Goal: Task Accomplishment & Management: Manage account settings

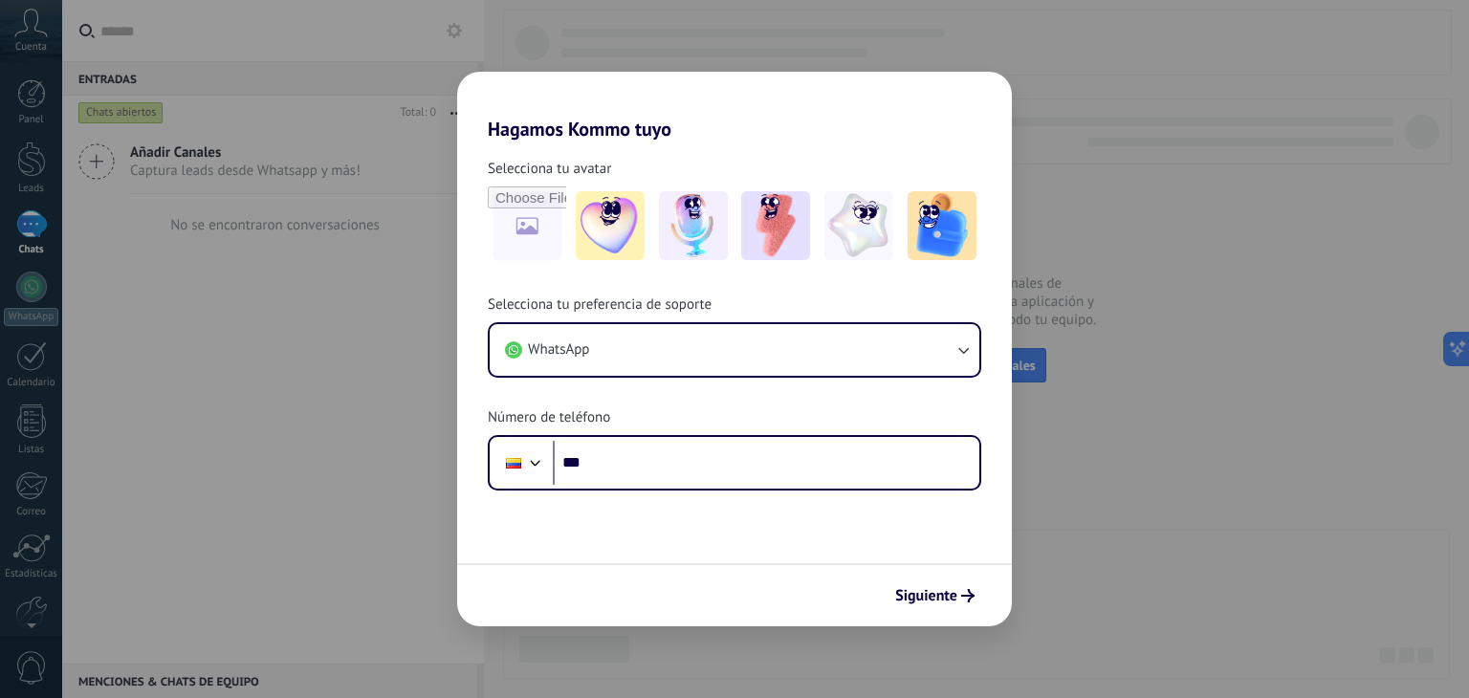
click at [1075, 281] on div "Hagamos Kommo tuyo Selecciona tu avatar Selecciona tu preferencia de soporte Wh…" at bounding box center [734, 349] width 1469 height 698
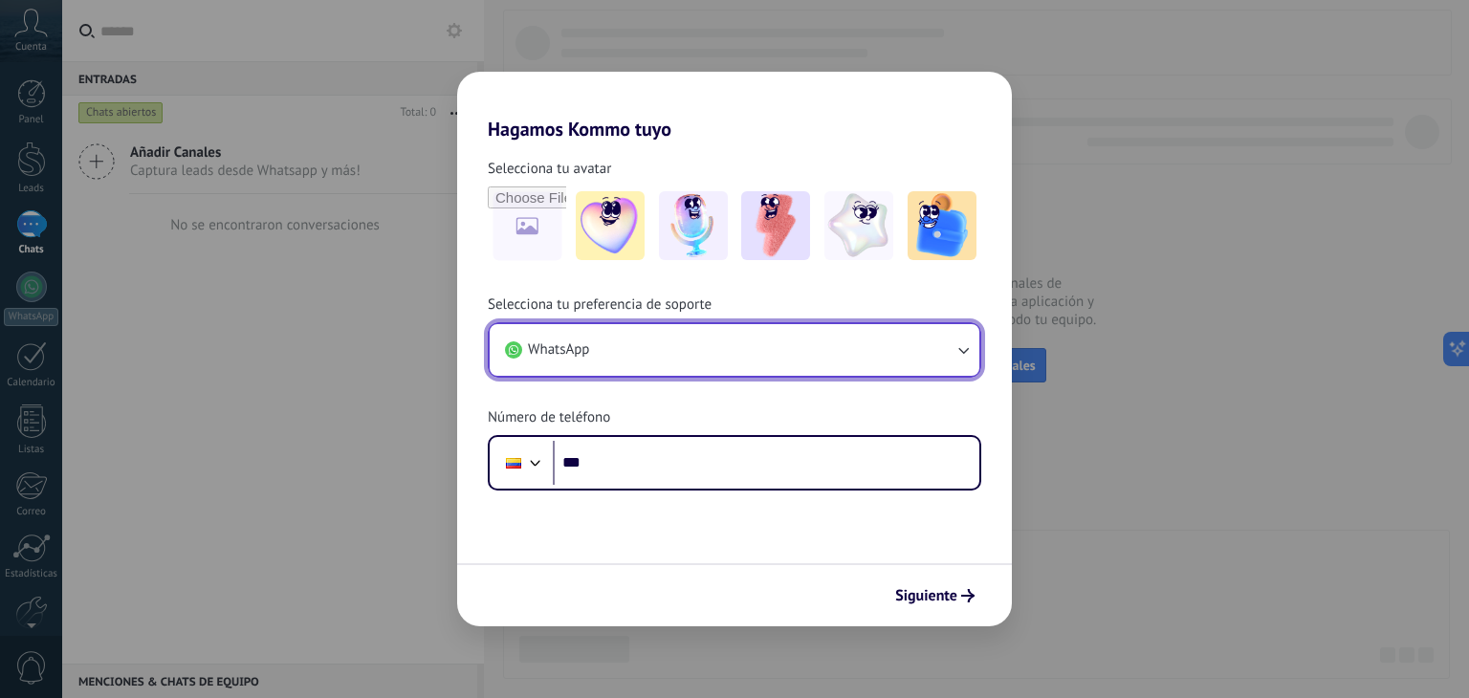
click at [959, 337] on button "WhatsApp" at bounding box center [735, 350] width 490 height 52
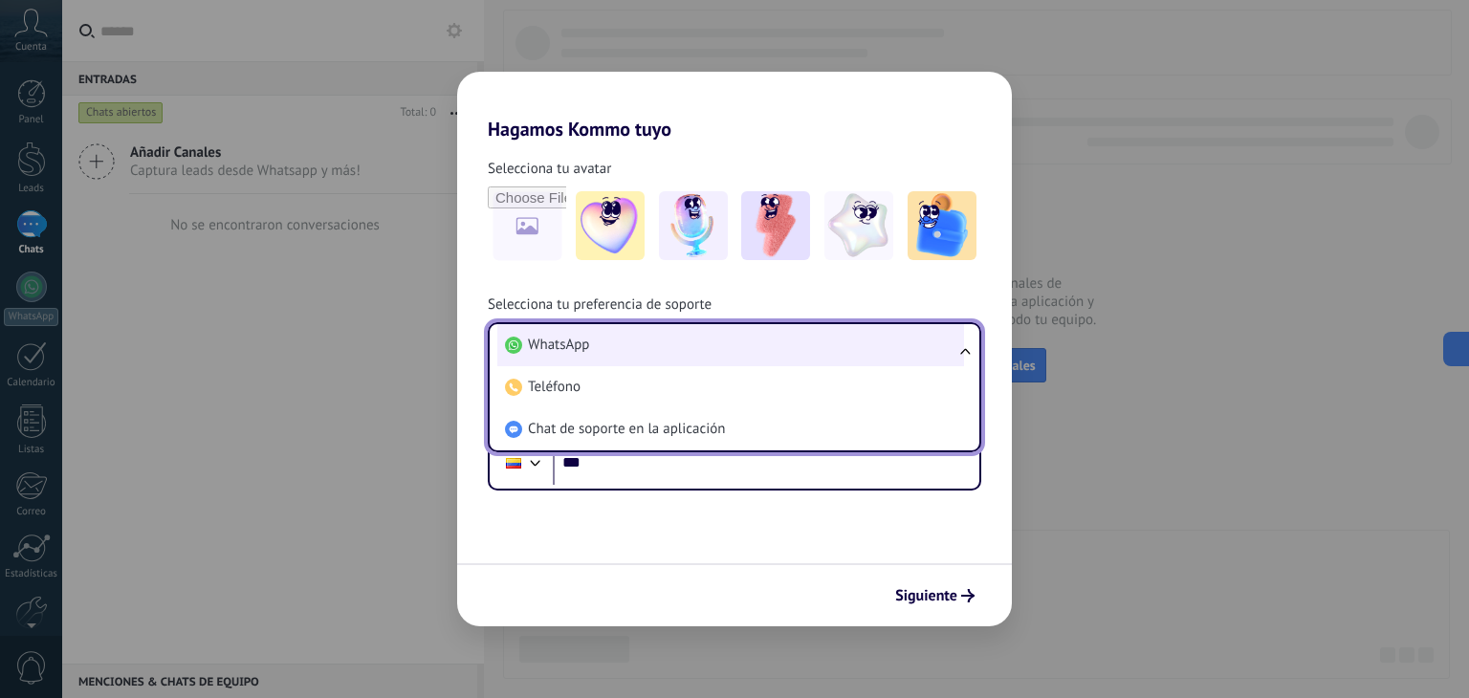
click at [906, 339] on li "WhatsApp" at bounding box center [730, 345] width 467 height 42
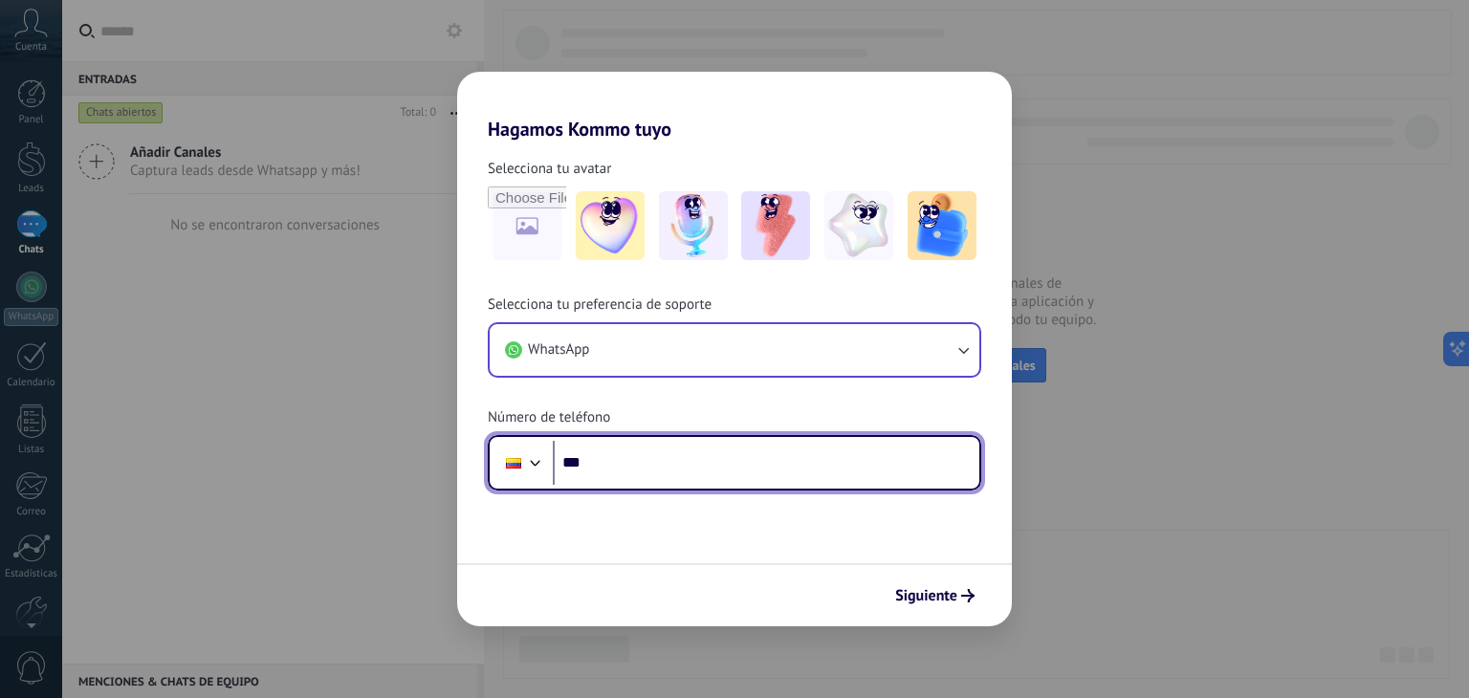
click at [537, 469] on div at bounding box center [535, 460] width 23 height 23
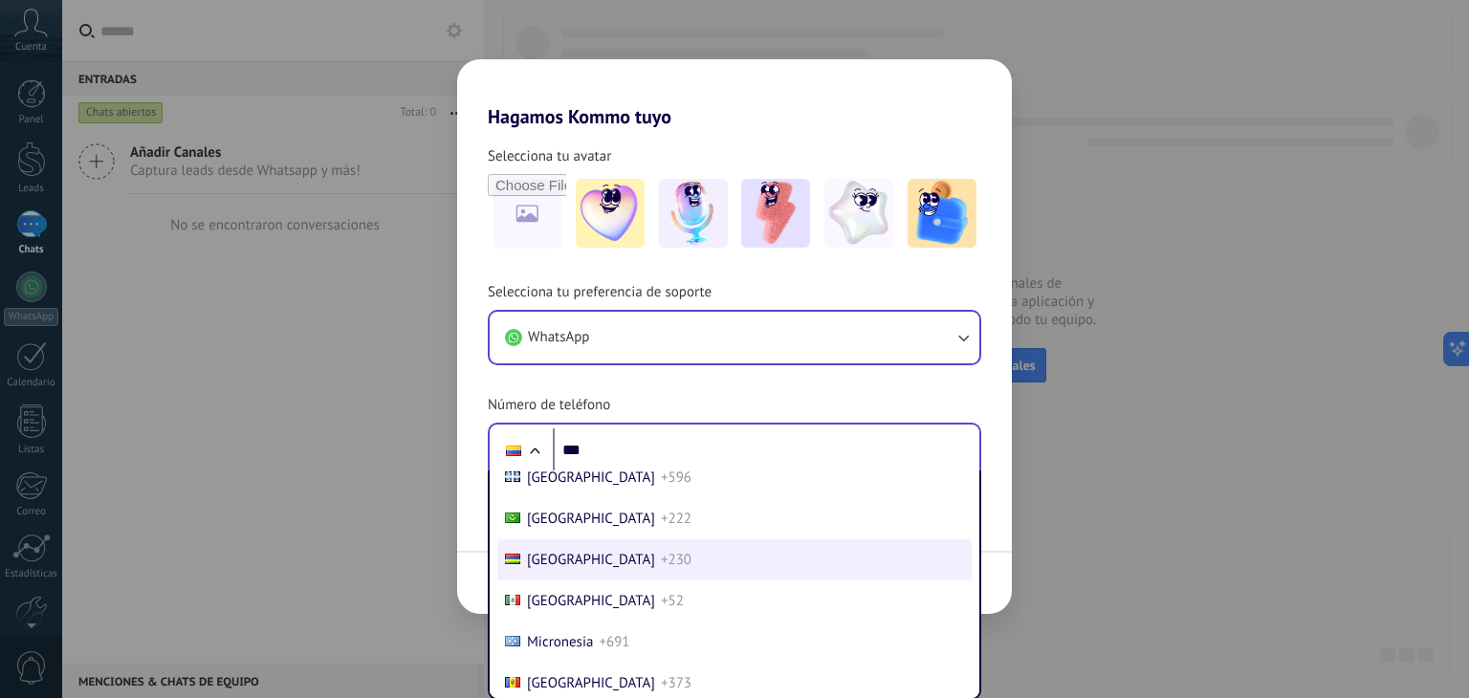
scroll to position [4960, 0]
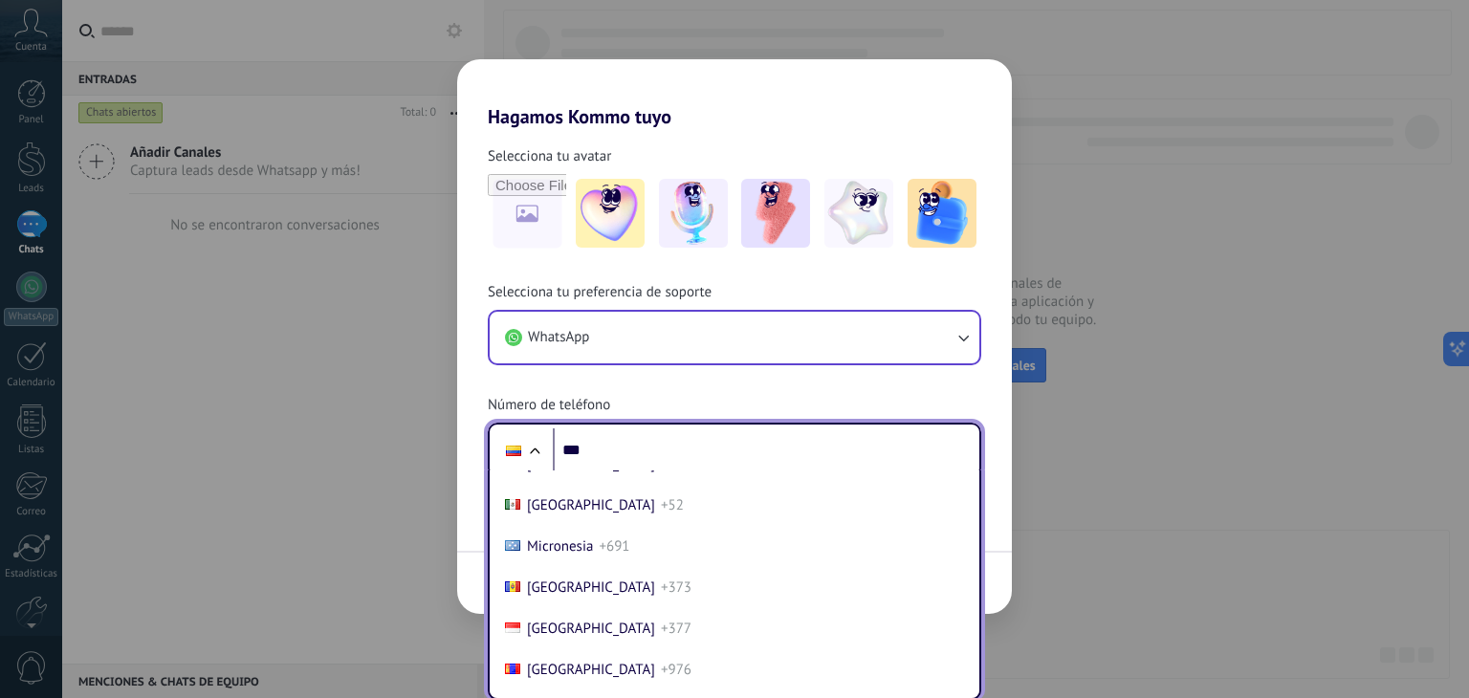
click at [661, 514] on span "+52" at bounding box center [672, 505] width 23 height 18
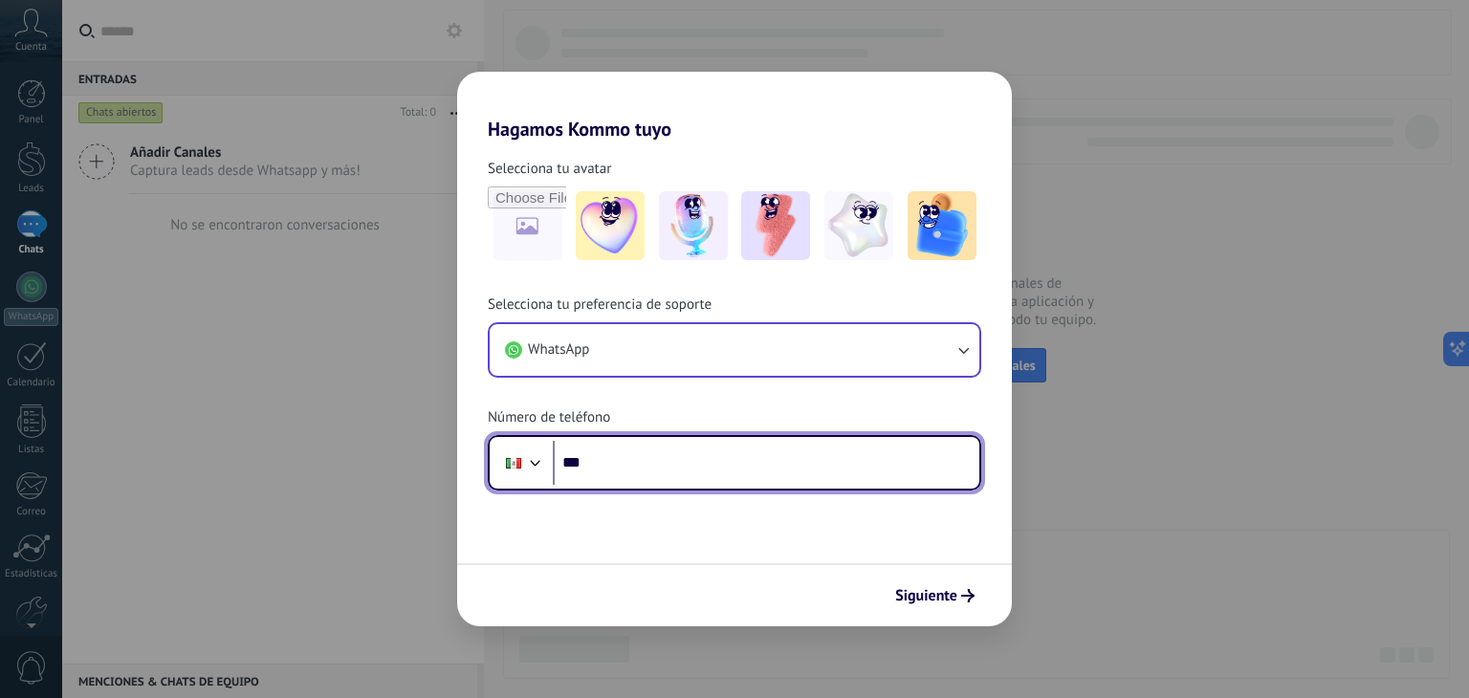
scroll to position [0, 0]
click at [630, 465] on input "***" at bounding box center [766, 463] width 426 height 44
type input "**********"
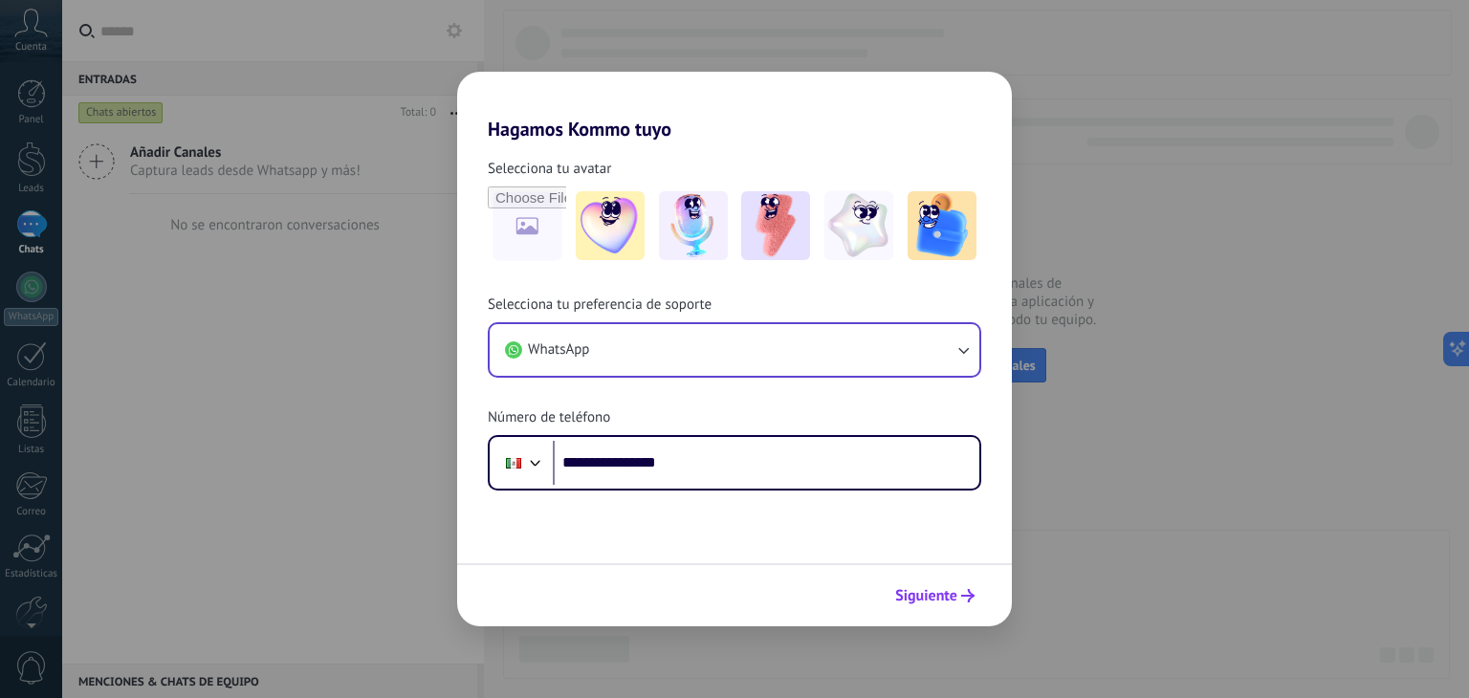
click at [926, 591] on span "Siguiente" at bounding box center [926, 595] width 62 height 13
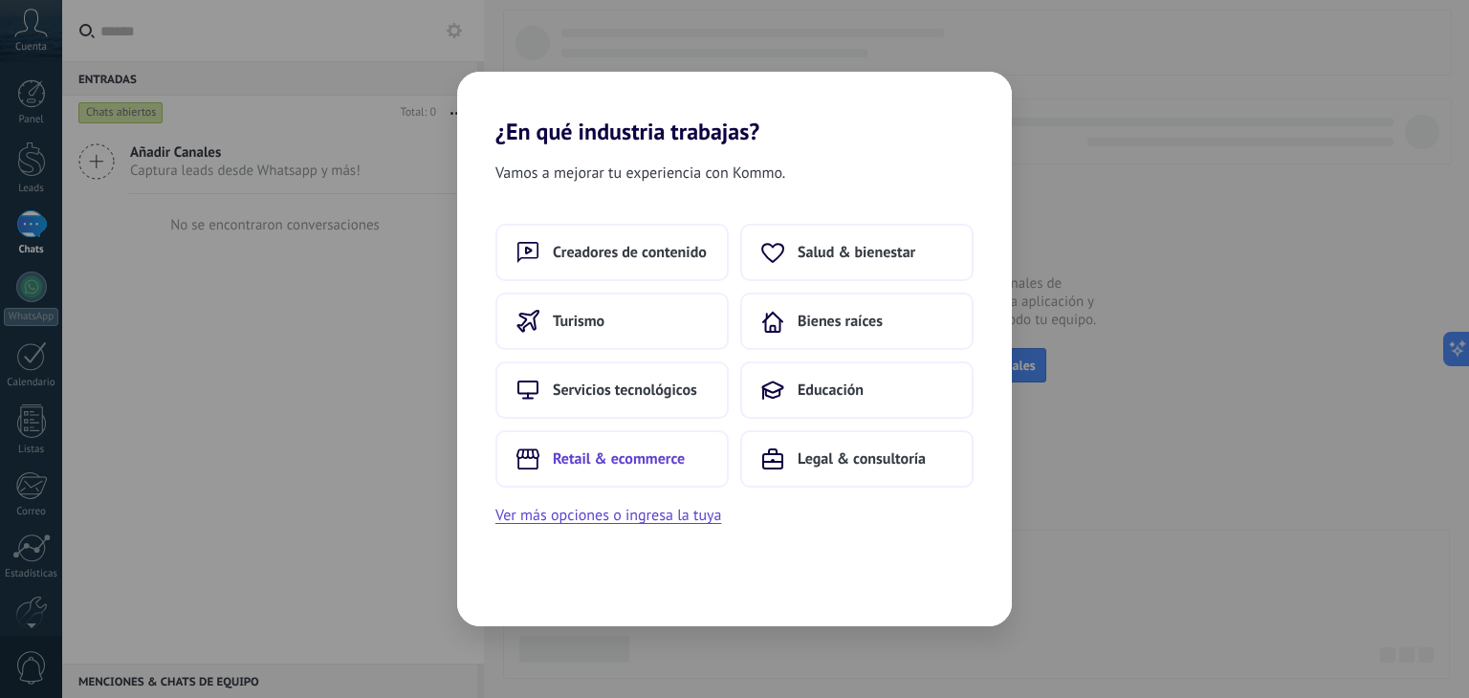
click at [591, 456] on span "Retail & ecommerce" at bounding box center [619, 458] width 132 height 19
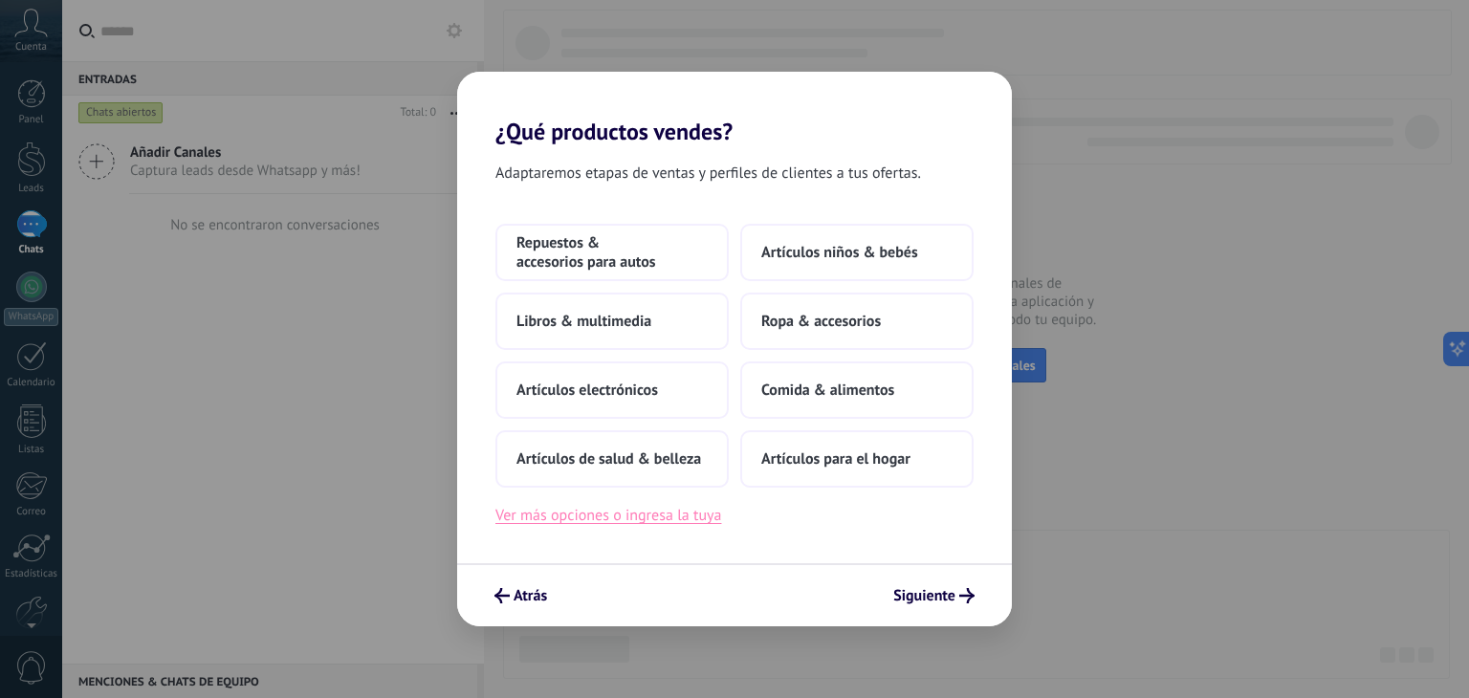
click at [666, 512] on button "Ver más opciones o ingresa la tuya" at bounding box center [608, 515] width 226 height 25
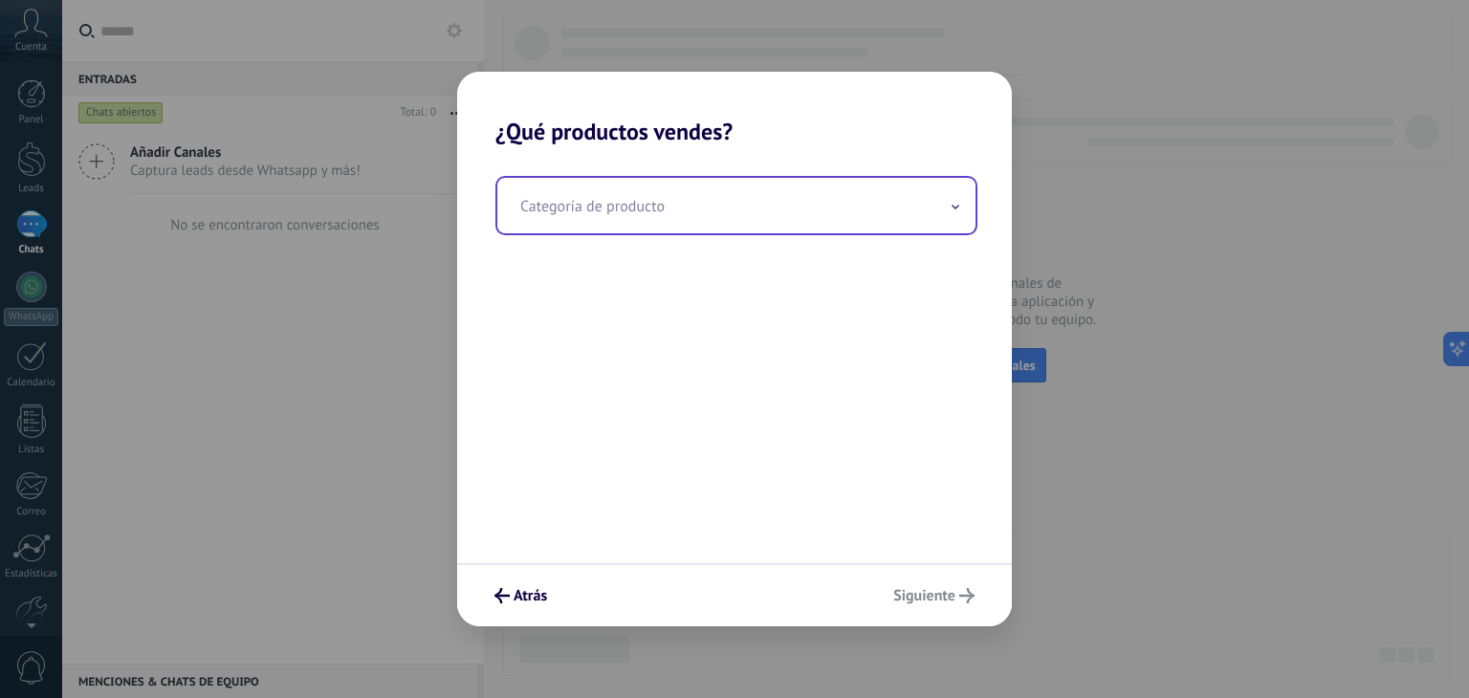
click at [688, 207] on input "text" at bounding box center [736, 205] width 478 height 55
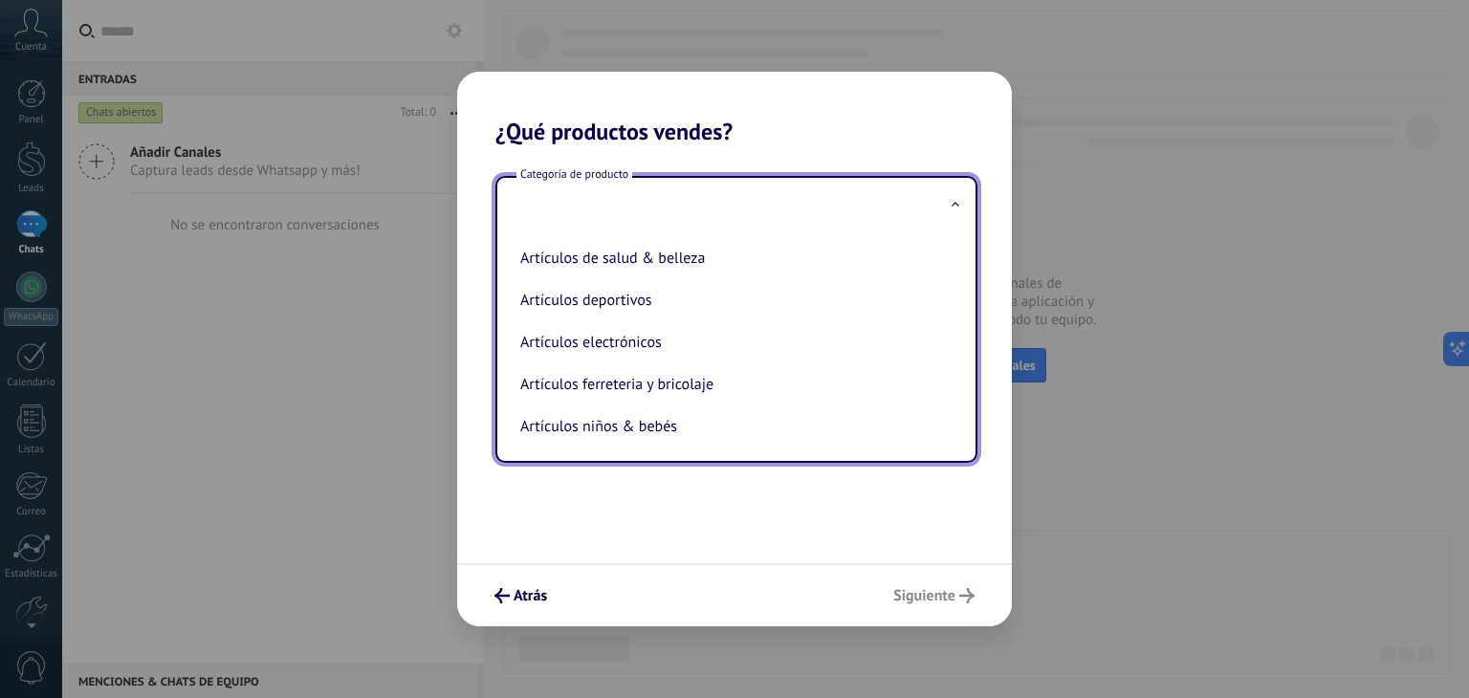
type input "*"
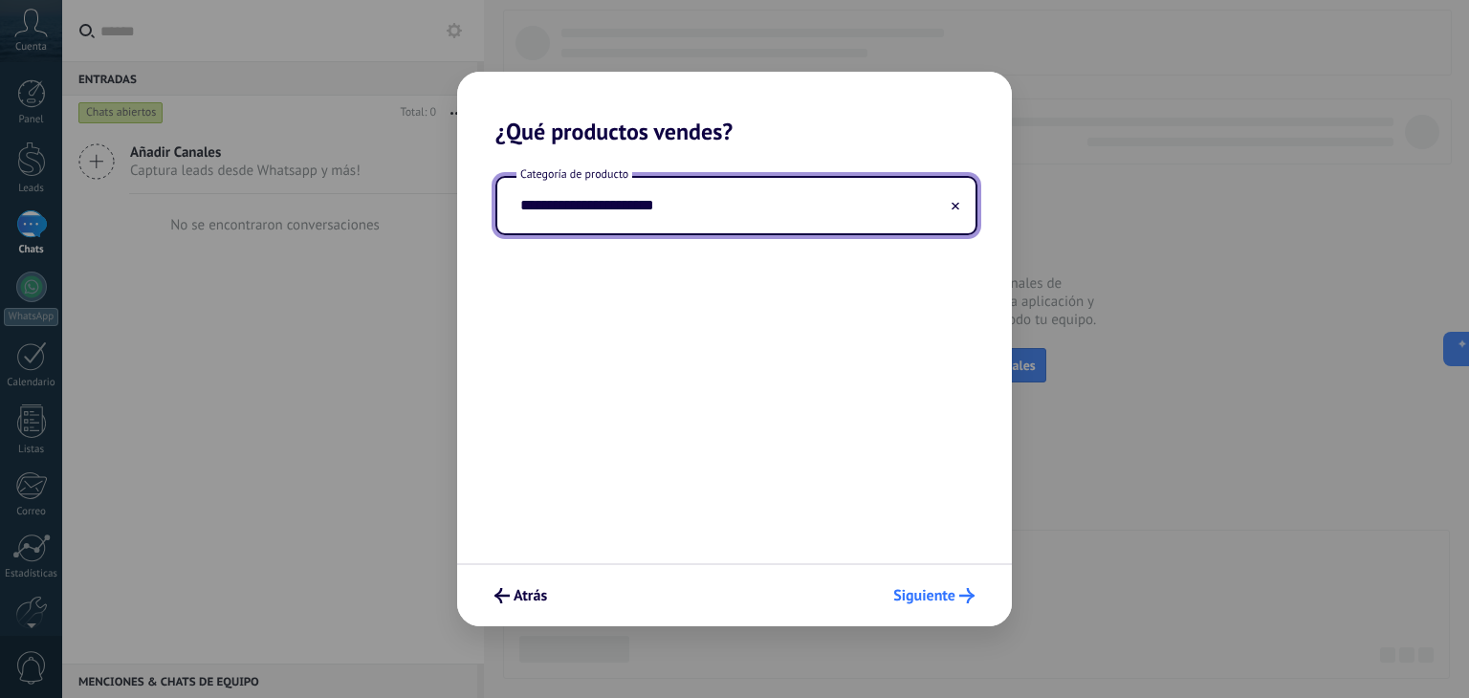
type input "**********"
click at [923, 600] on span "Siguiente" at bounding box center [924, 595] width 62 height 13
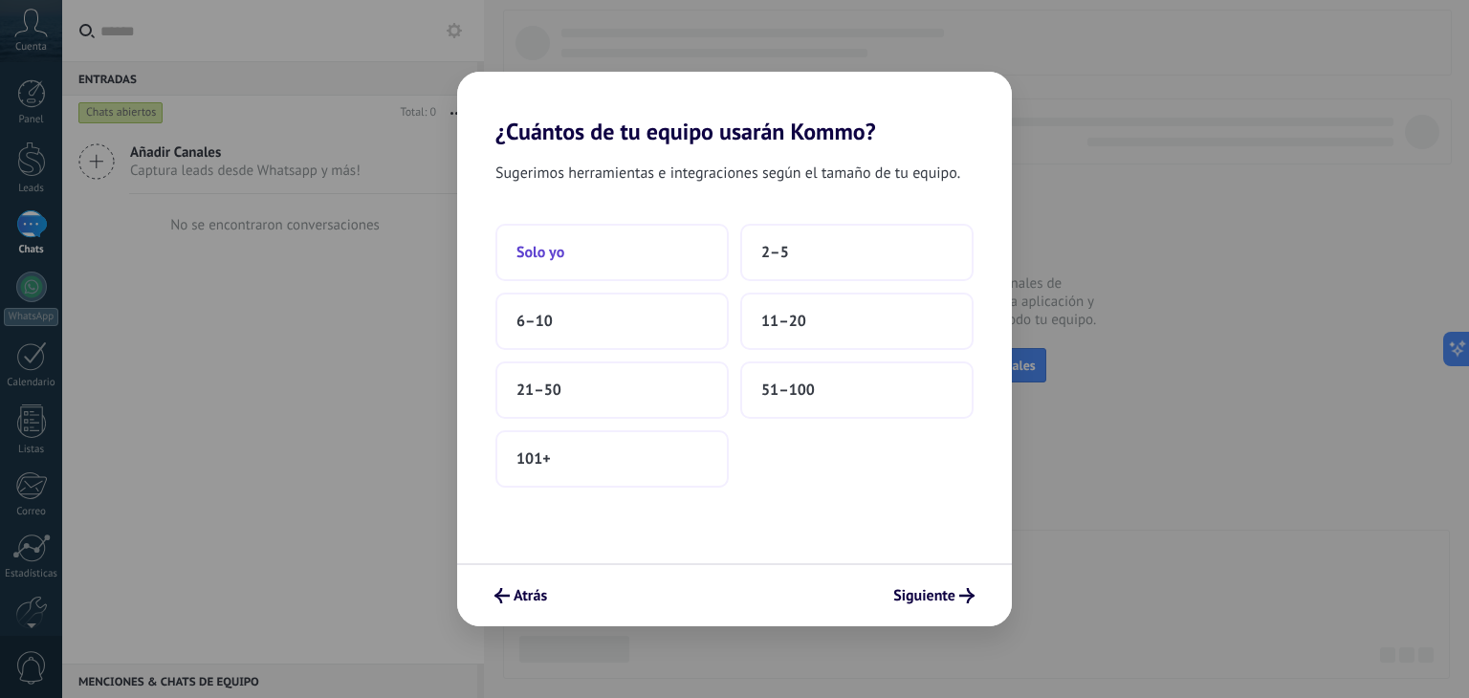
click at [602, 249] on button "Solo yo" at bounding box center [611, 252] width 233 height 57
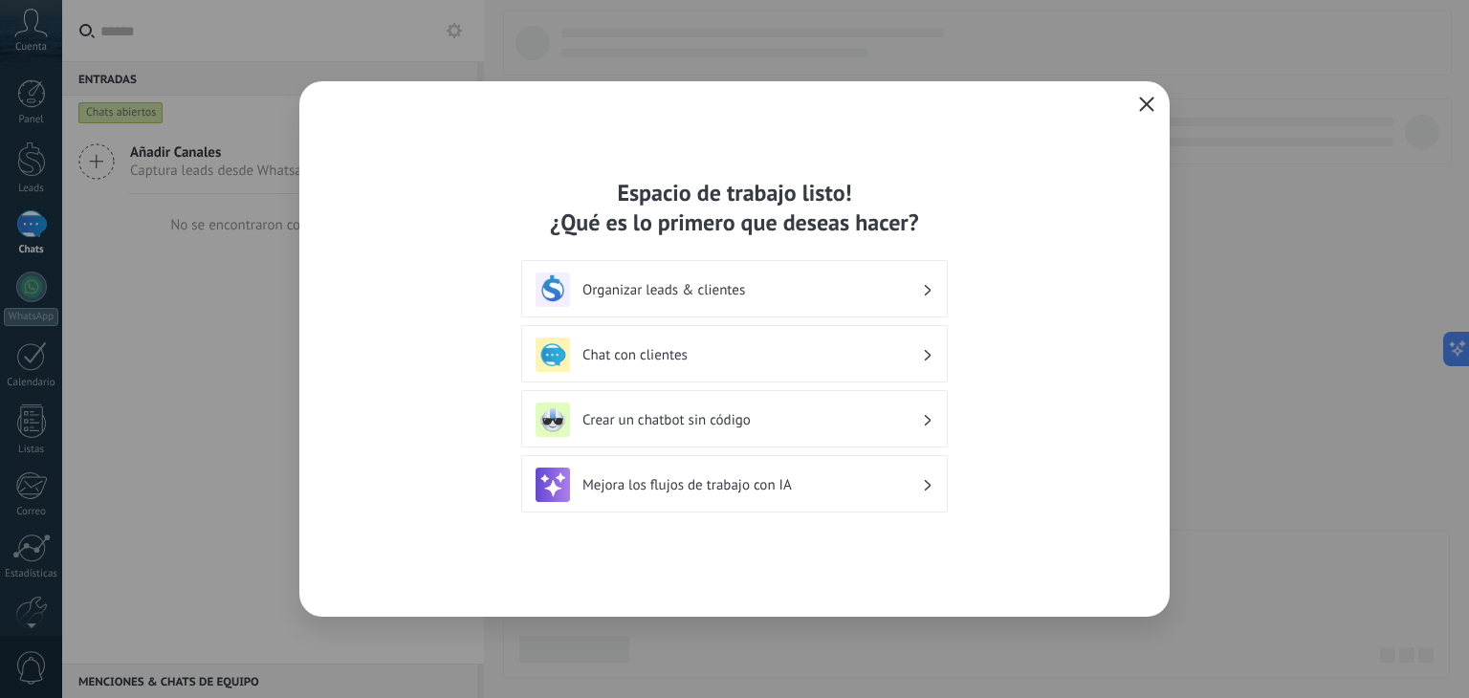
click at [925, 285] on icon at bounding box center [928, 289] width 7 height 11
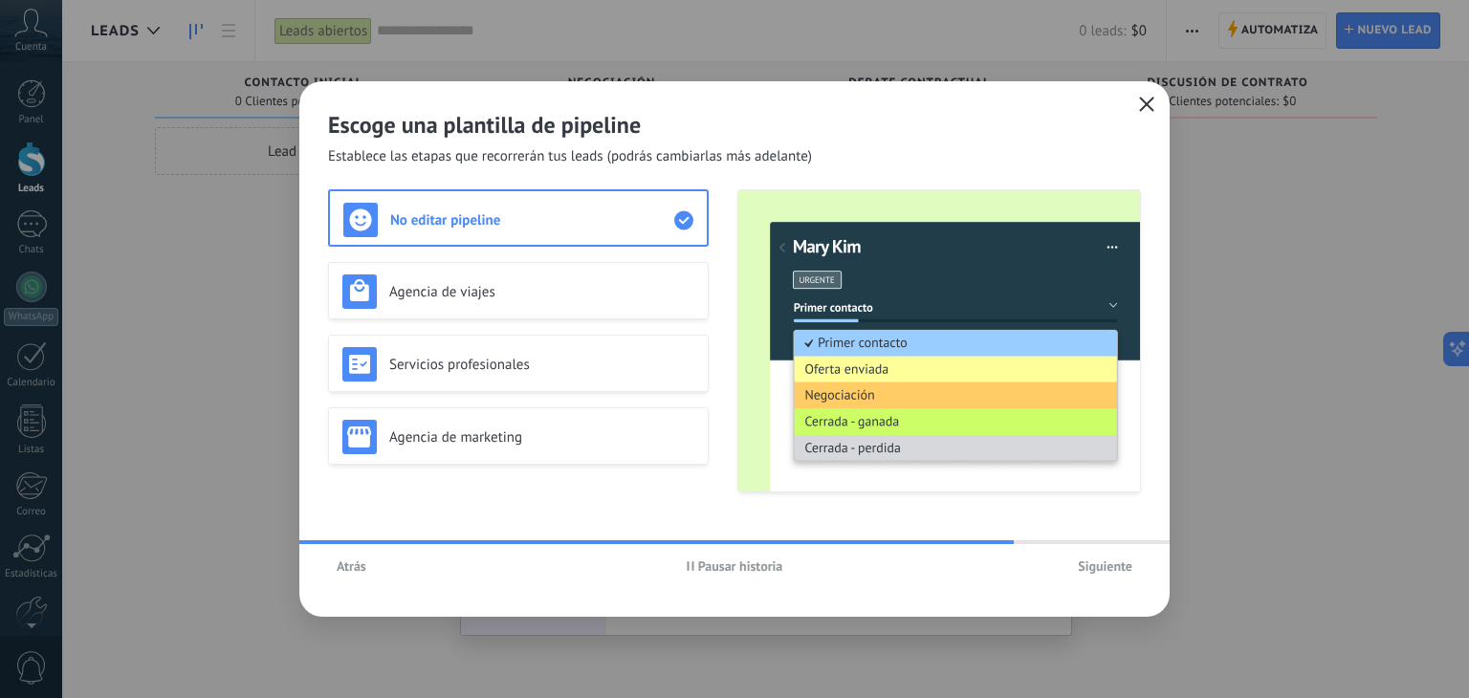
click at [1122, 563] on span "Siguiente" at bounding box center [1105, 565] width 54 height 13
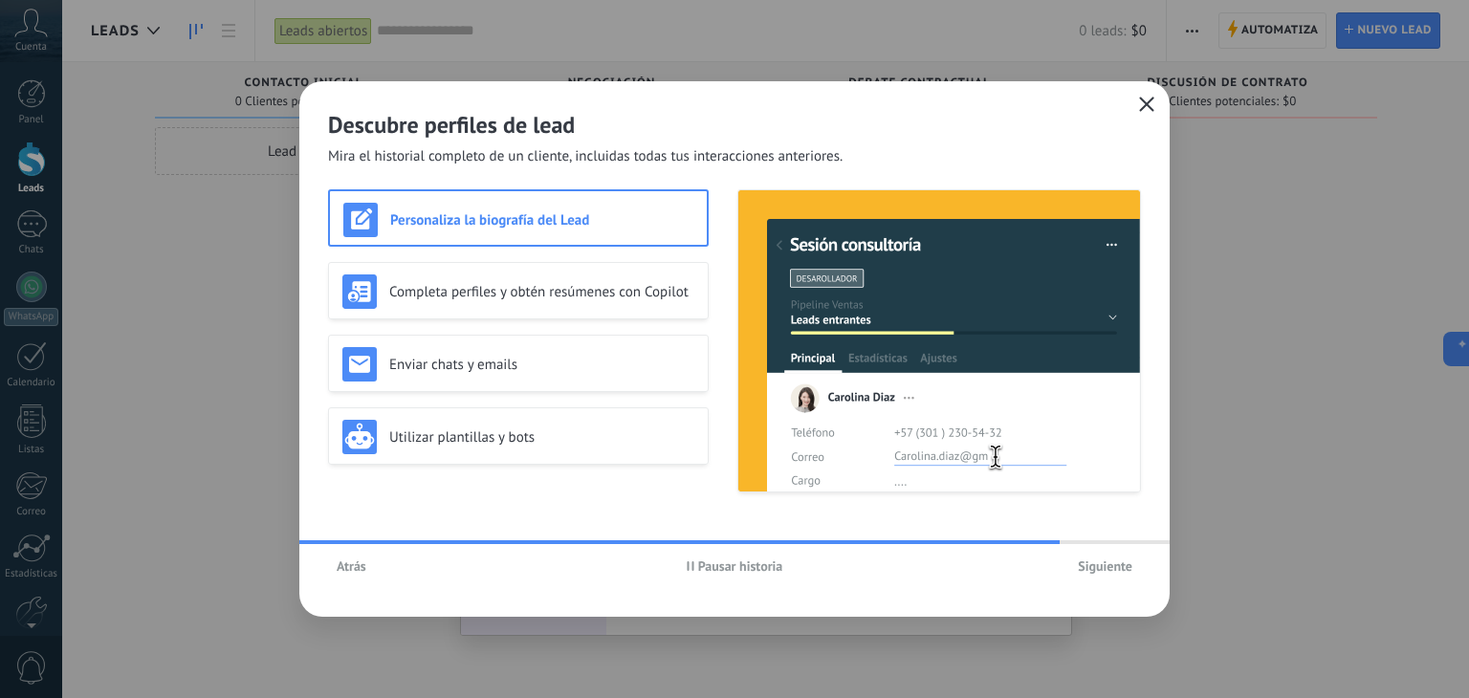
click at [1081, 553] on button "Siguiente" at bounding box center [1105, 566] width 72 height 29
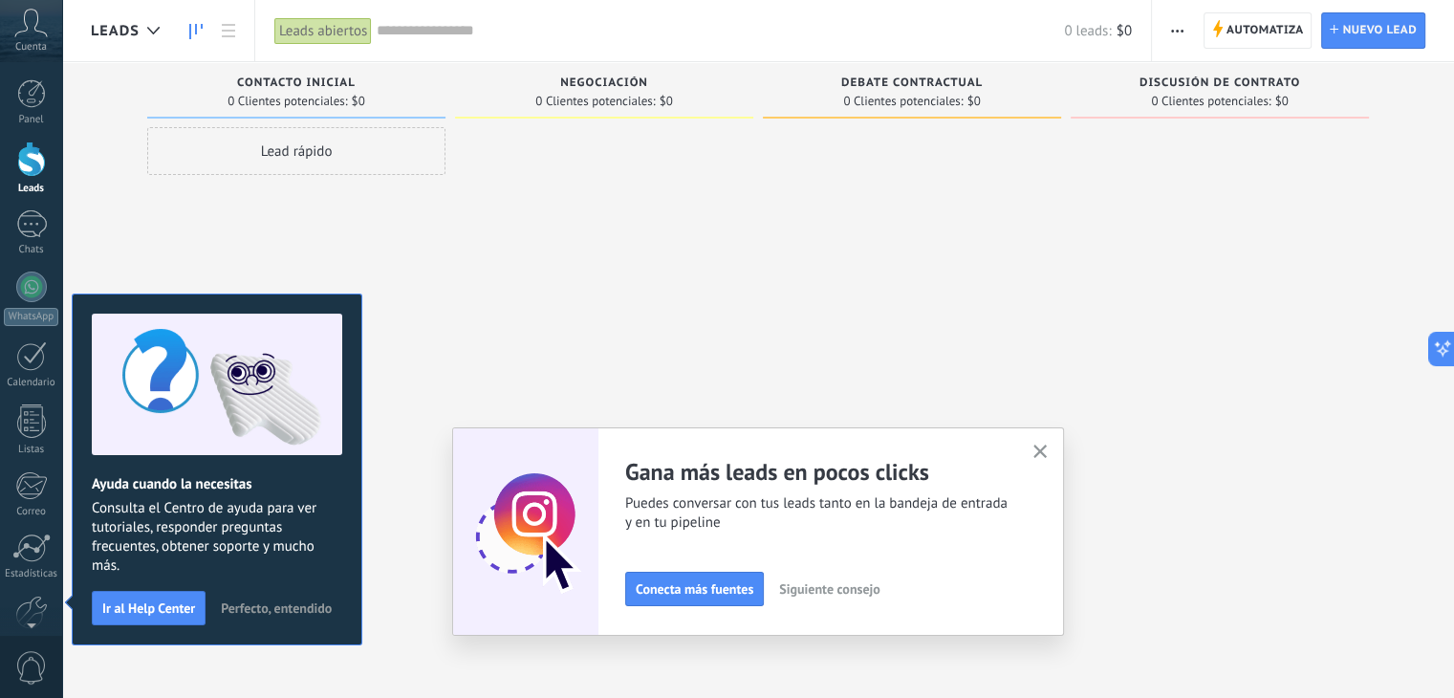
click at [841, 589] on span "Siguiente consejo" at bounding box center [829, 588] width 100 height 13
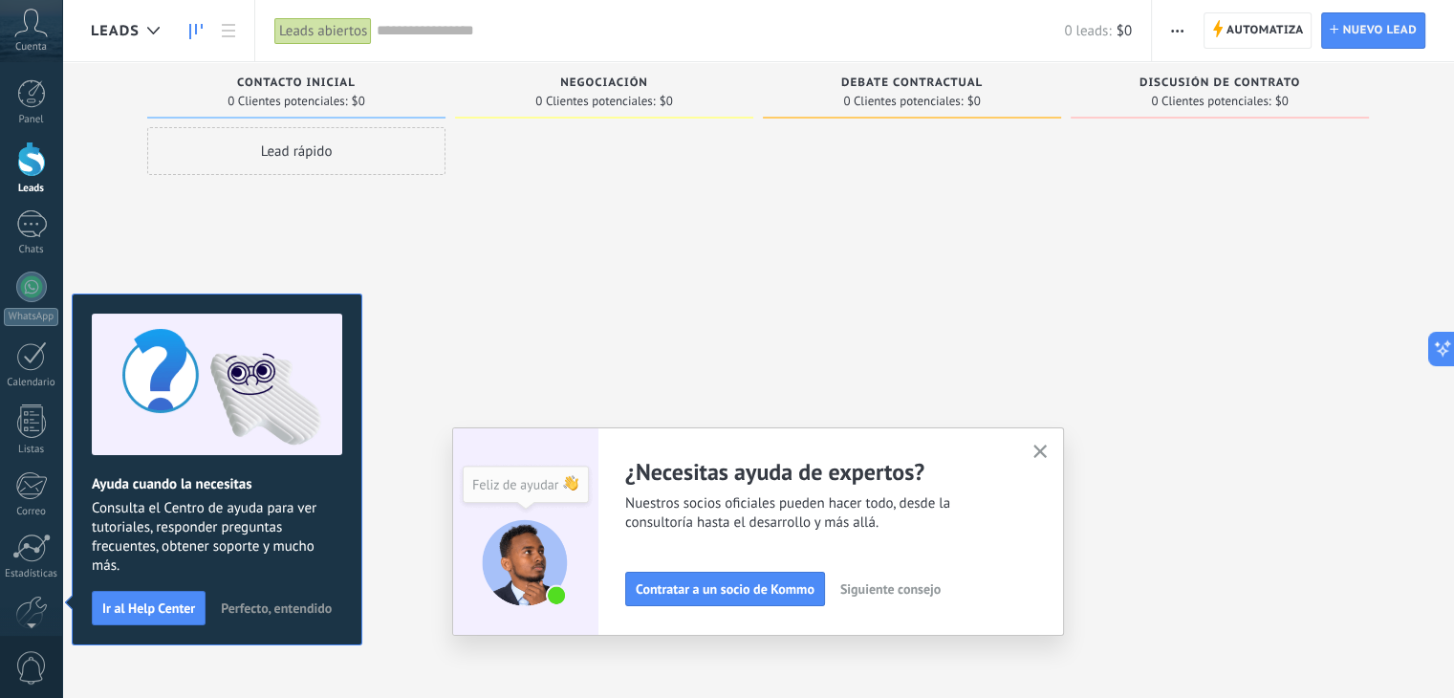
click at [941, 590] on span "Siguiente consejo" at bounding box center [890, 588] width 100 height 13
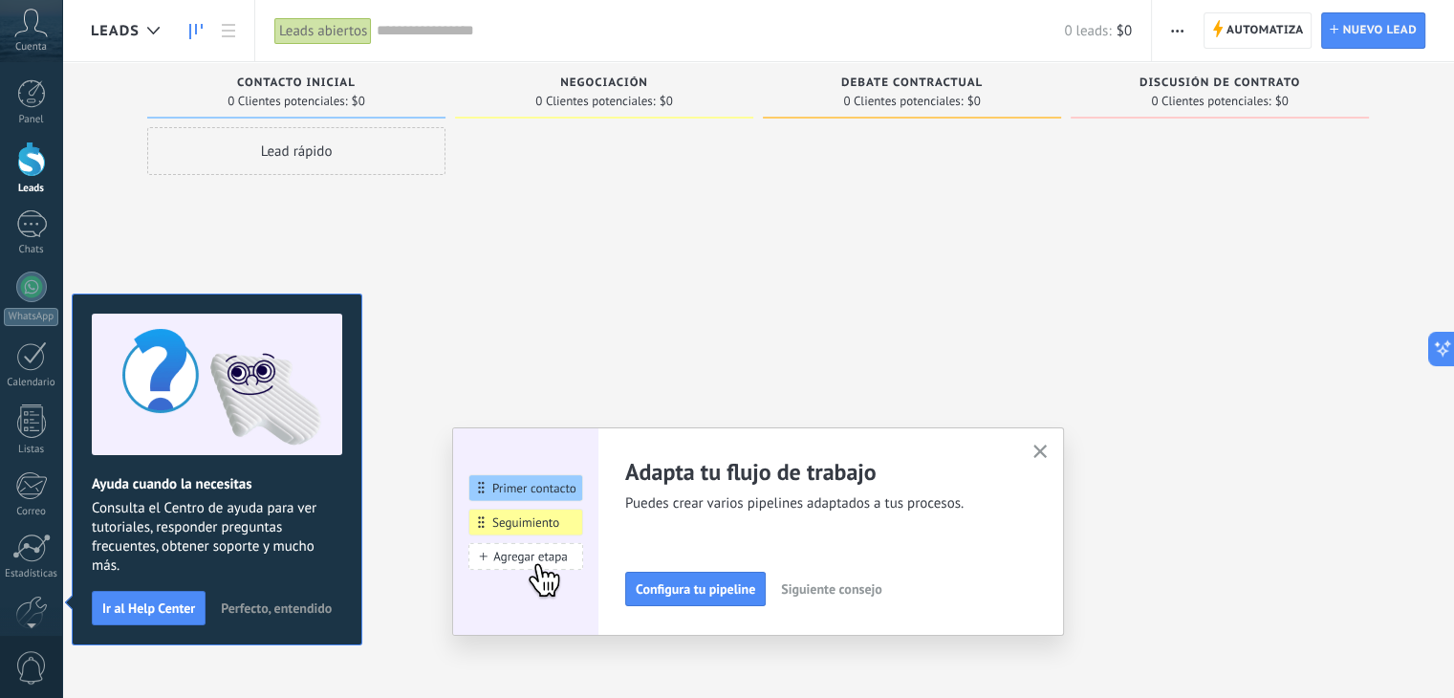
click at [882, 593] on span "Siguiente consejo" at bounding box center [831, 588] width 100 height 13
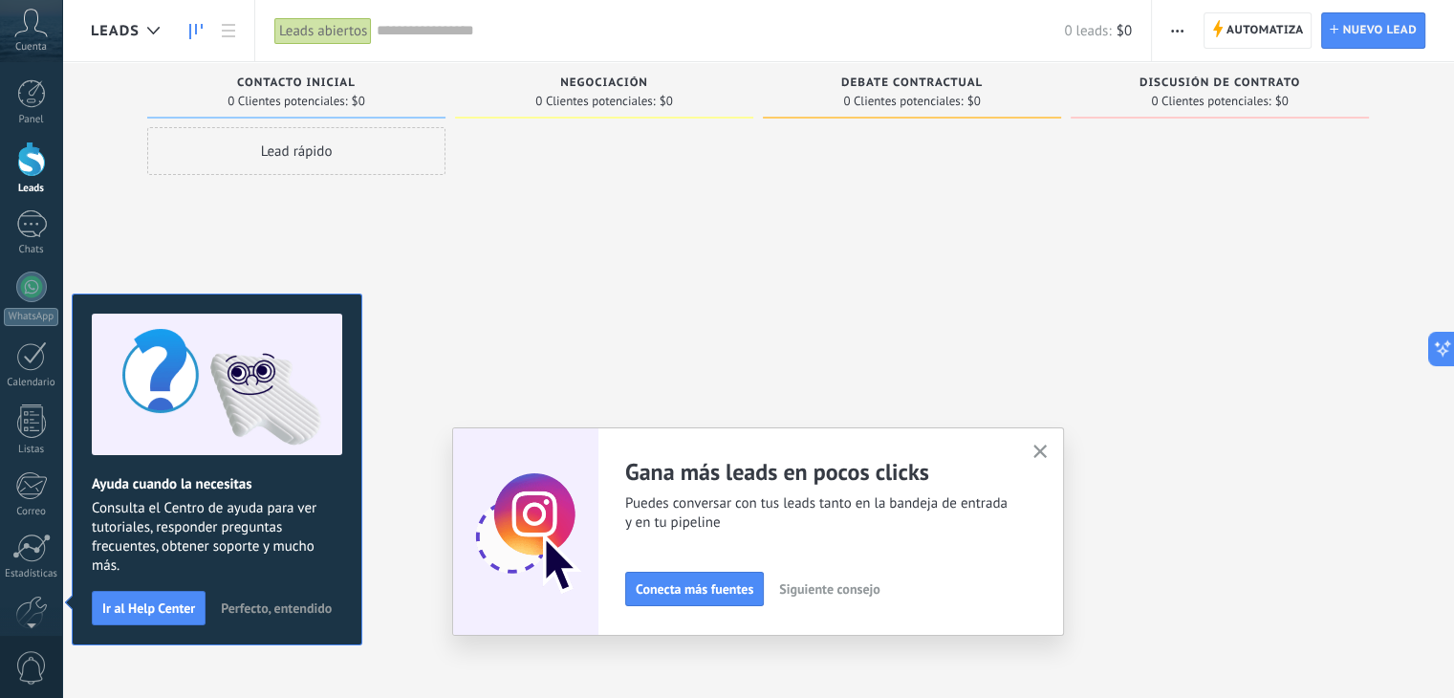
click at [880, 596] on span "Siguiente consejo" at bounding box center [829, 588] width 100 height 13
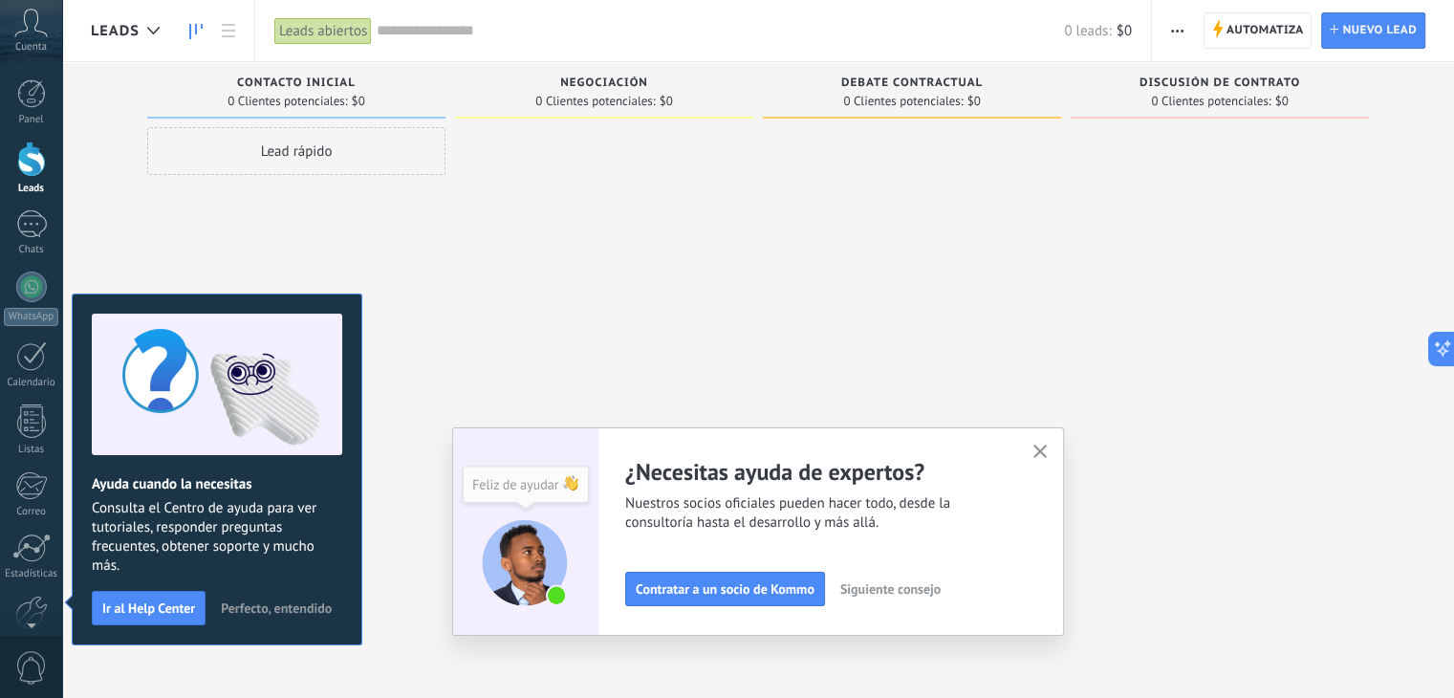
click at [1046, 448] on icon "button" at bounding box center [1041, 452] width 14 height 14
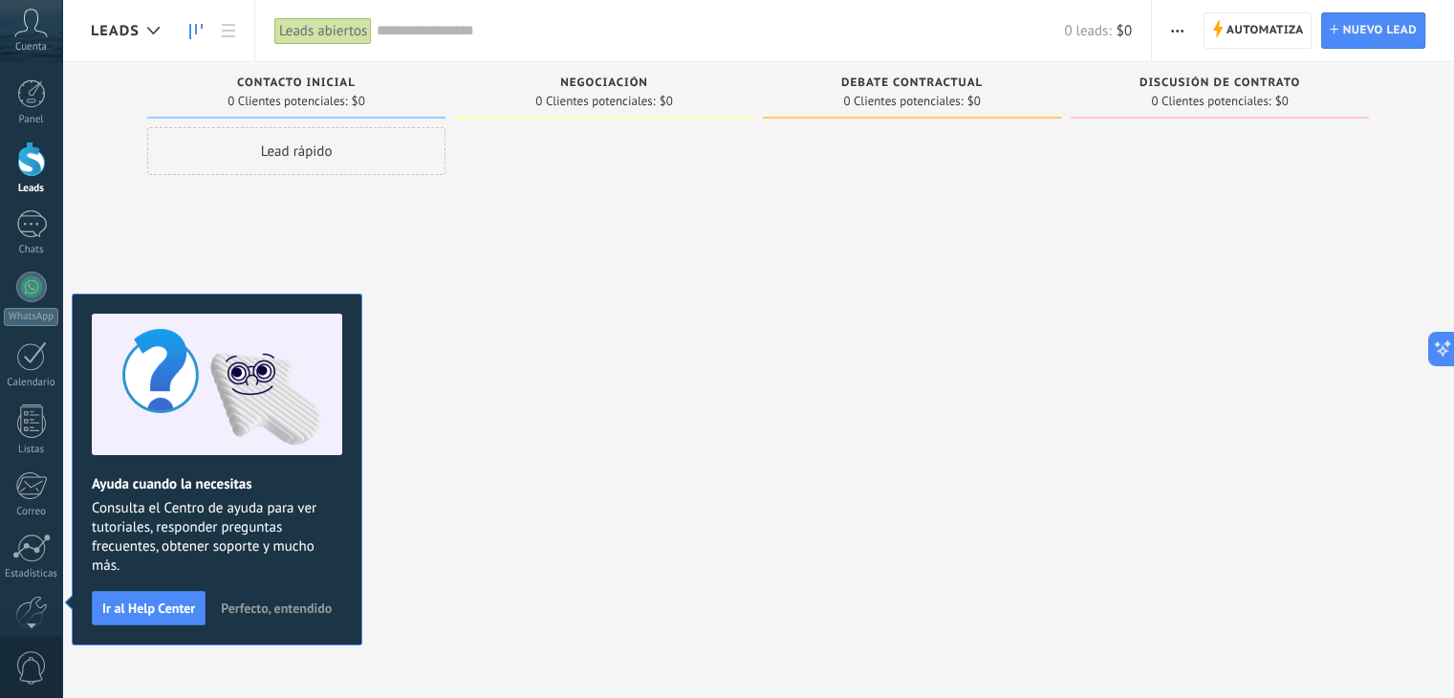
click at [308, 610] on span "Perfecto, entendido" at bounding box center [276, 607] width 111 height 13
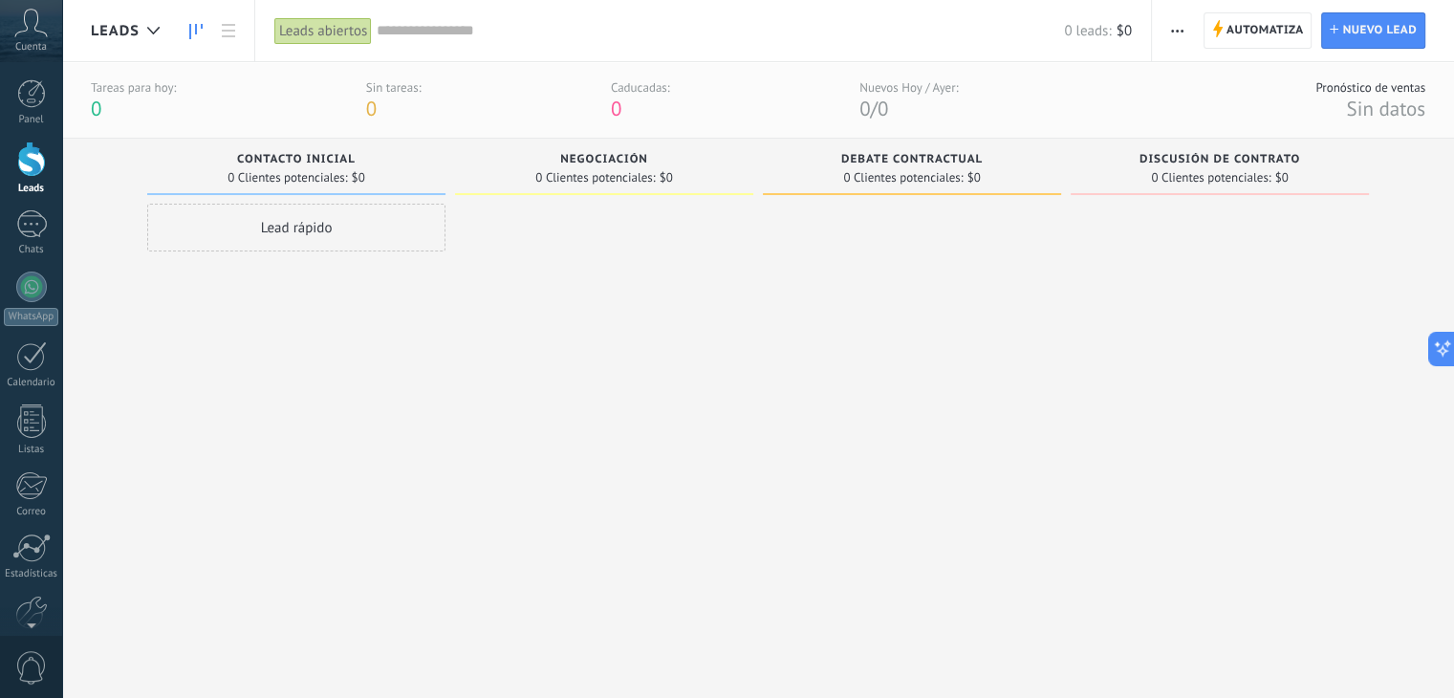
click at [36, 29] on icon at bounding box center [30, 23] width 33 height 29
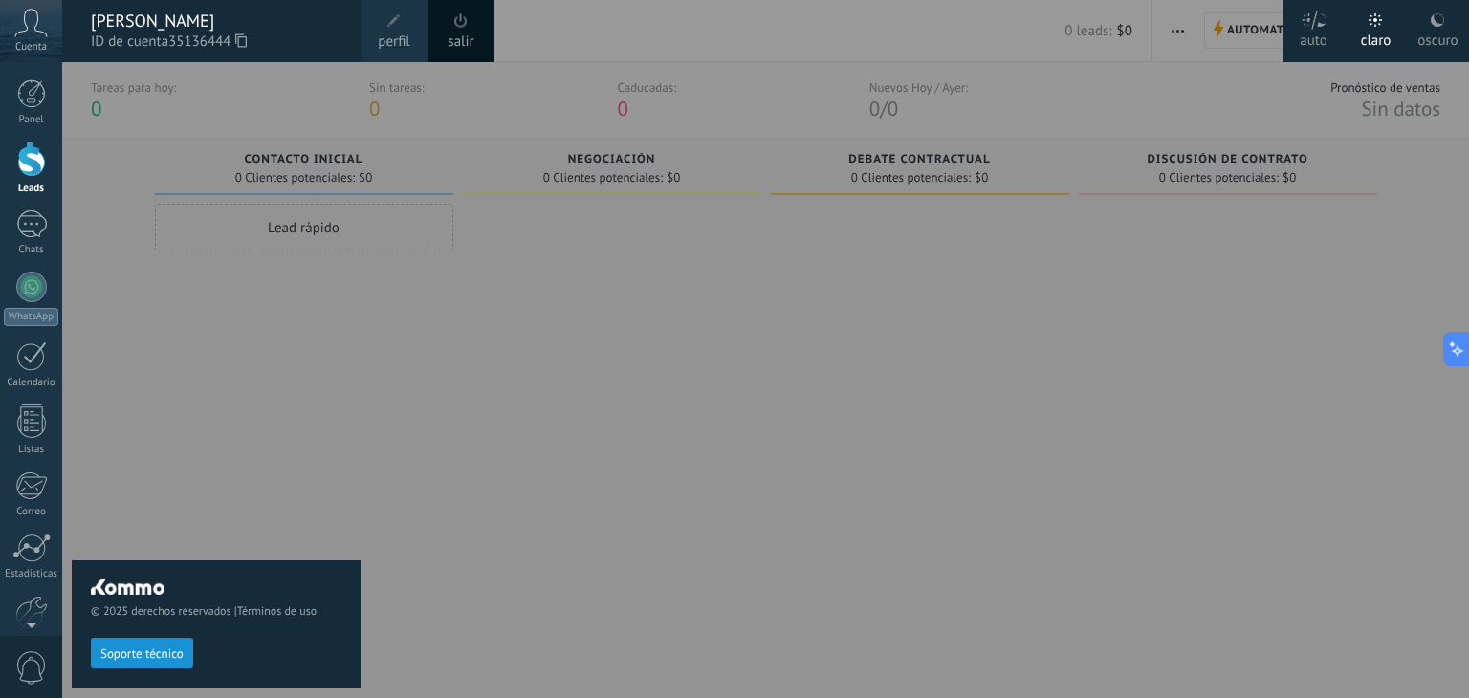
click at [399, 425] on div at bounding box center [796, 349] width 1469 height 698
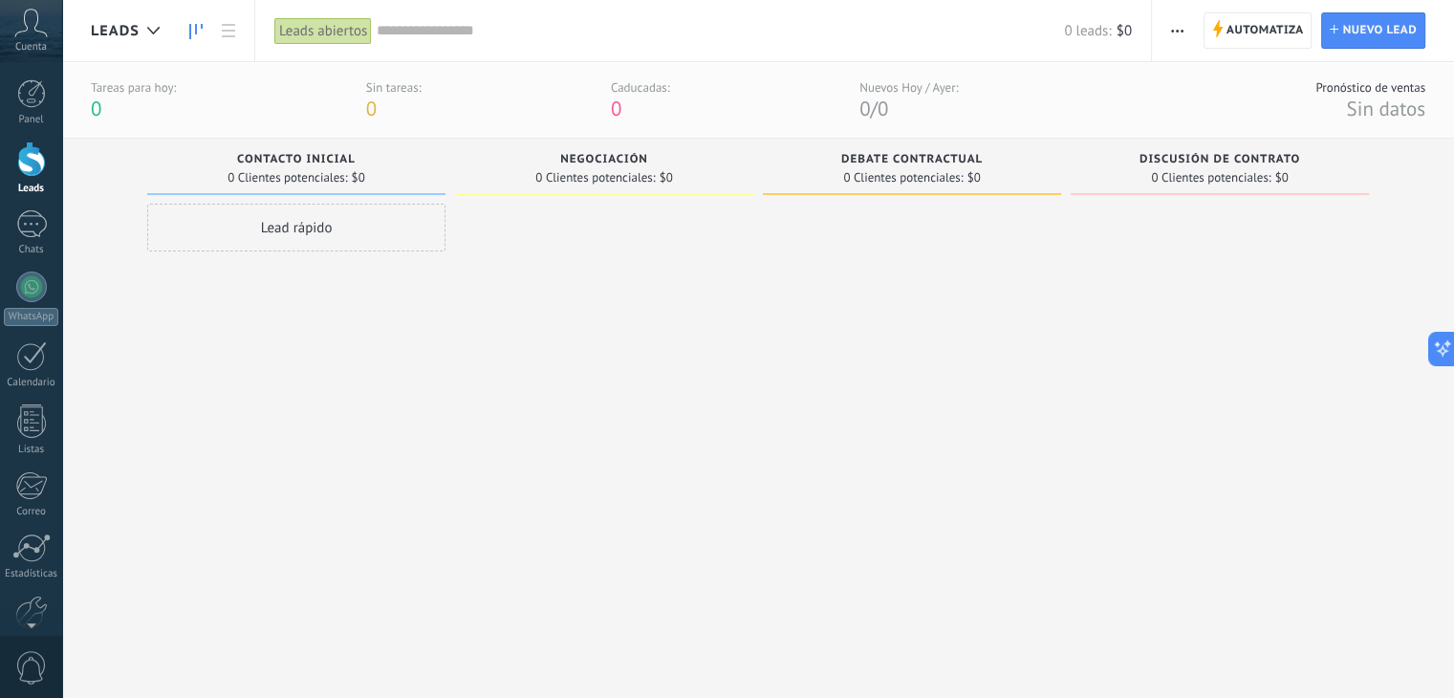
click at [36, 37] on div "Cuenta" at bounding box center [31, 31] width 62 height 62
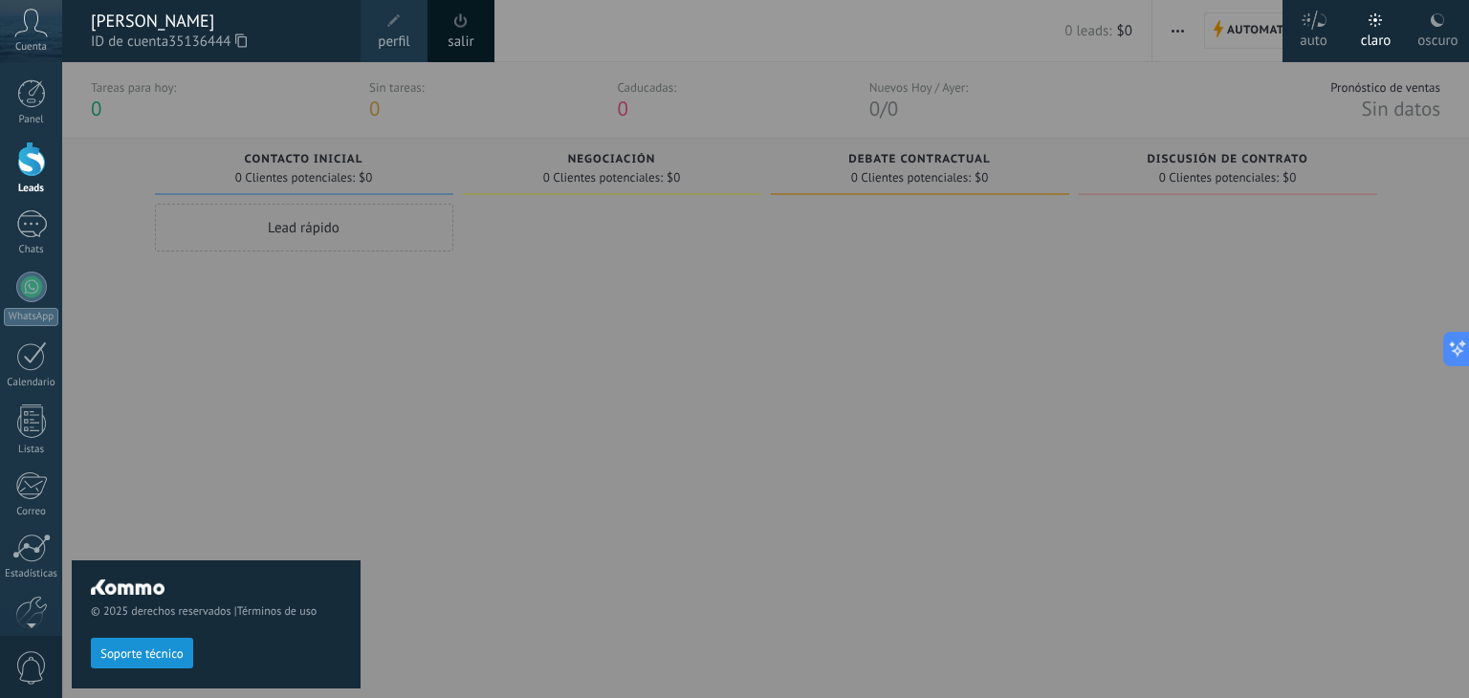
click at [1435, 37] on div "oscuro" at bounding box center [1437, 37] width 40 height 50
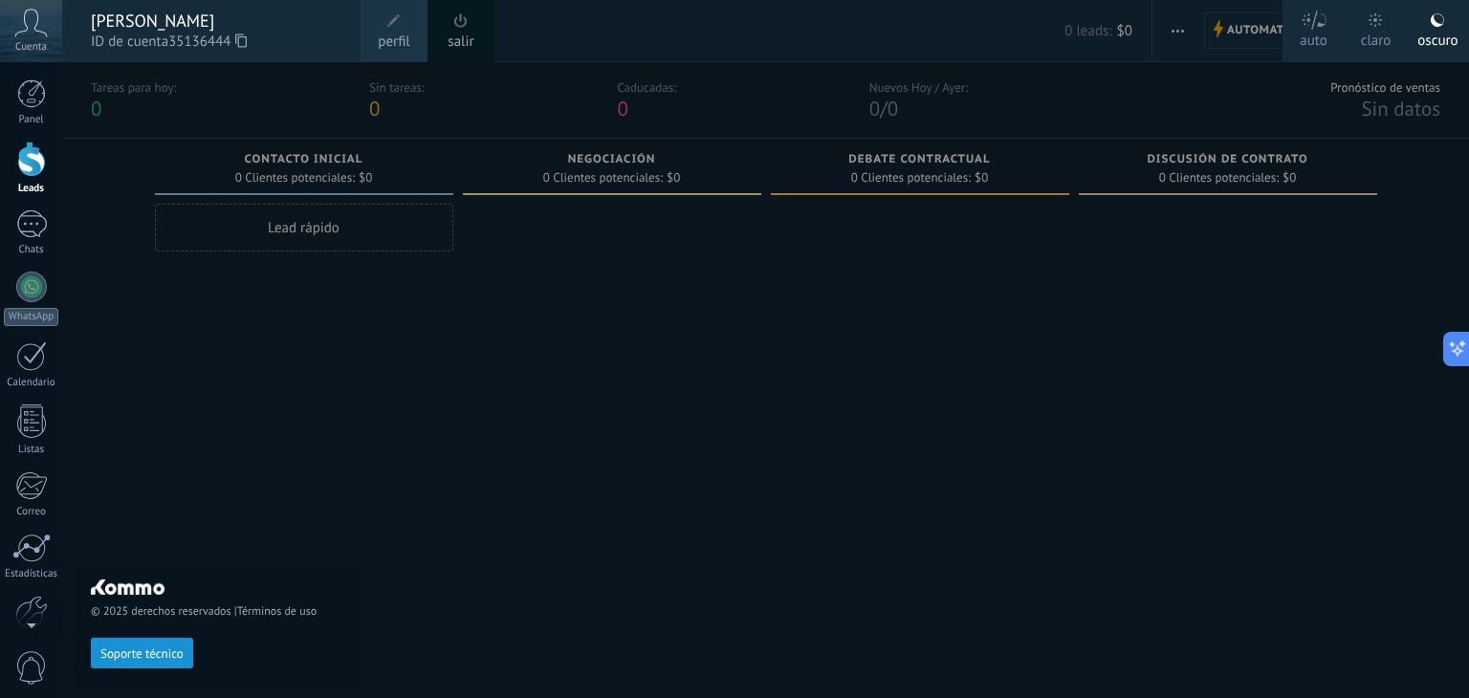
click at [401, 39] on span "perfil" at bounding box center [394, 42] width 32 height 21
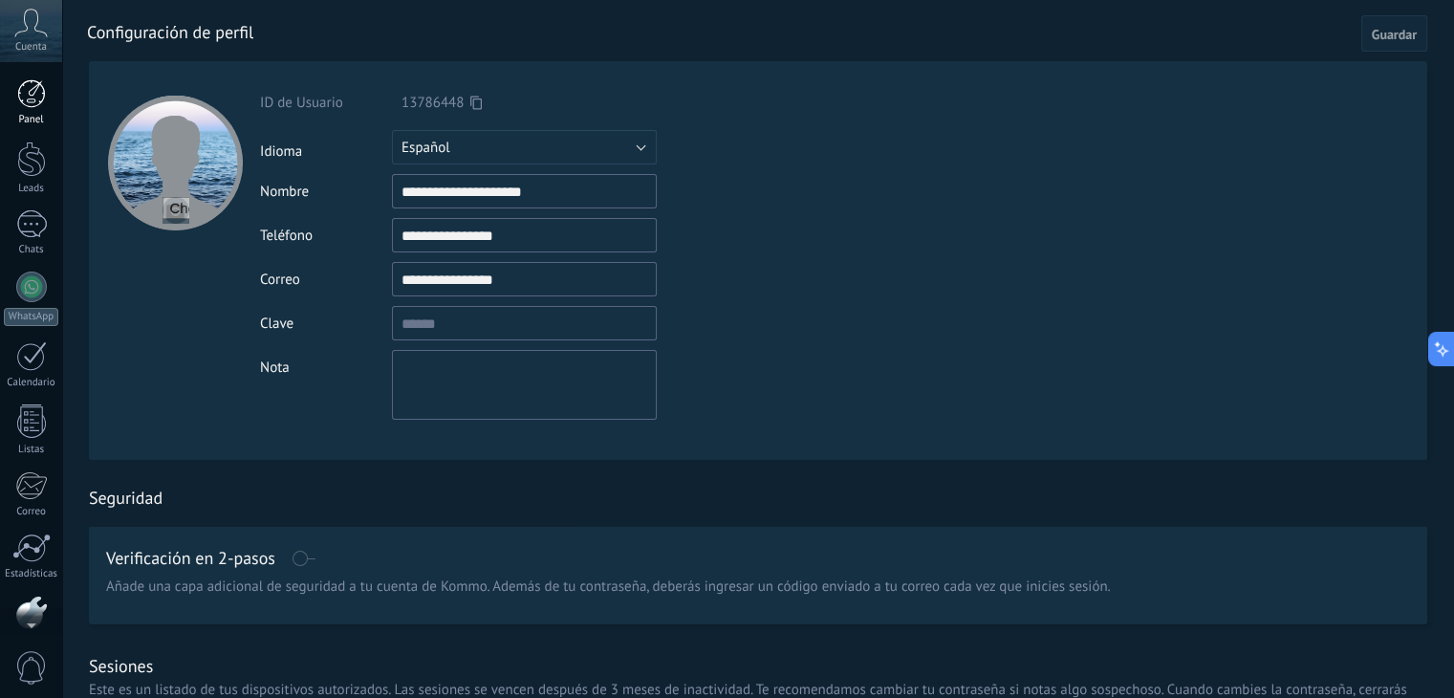
click at [30, 96] on div at bounding box center [31, 93] width 29 height 29
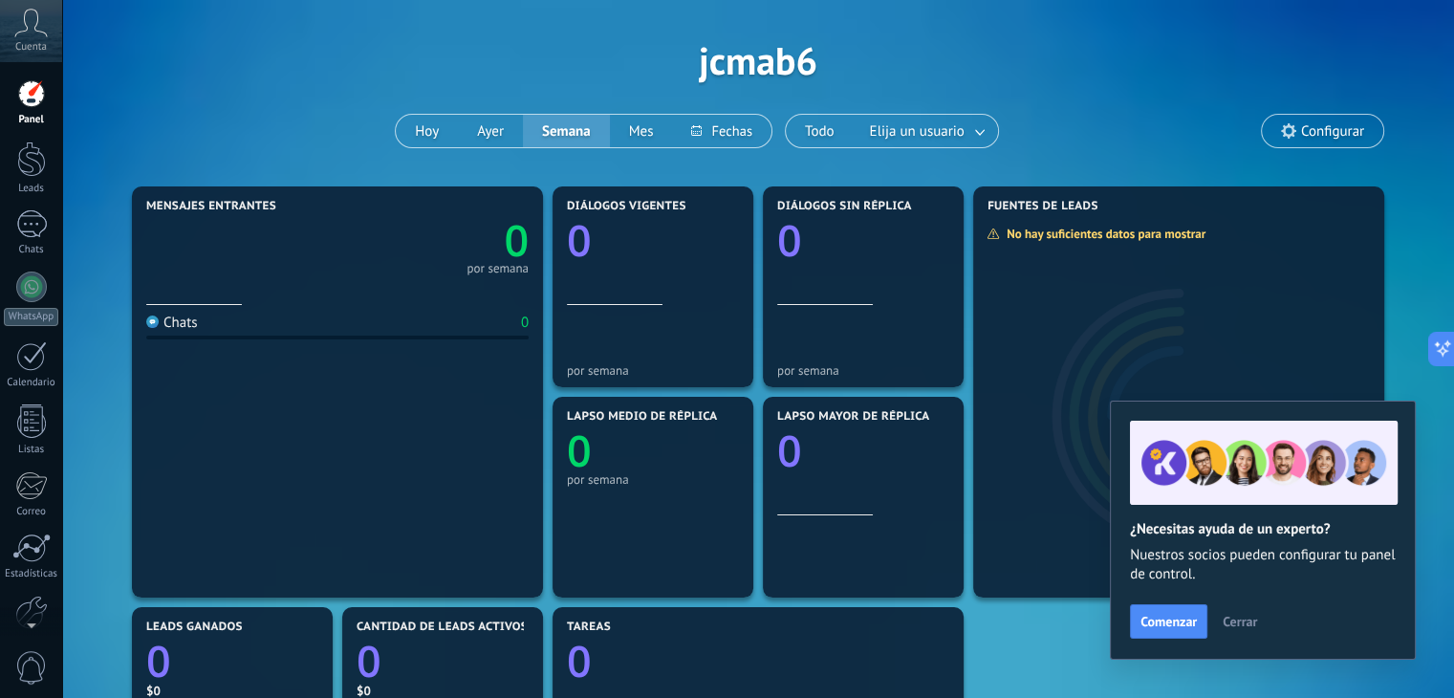
scroll to position [96, 0]
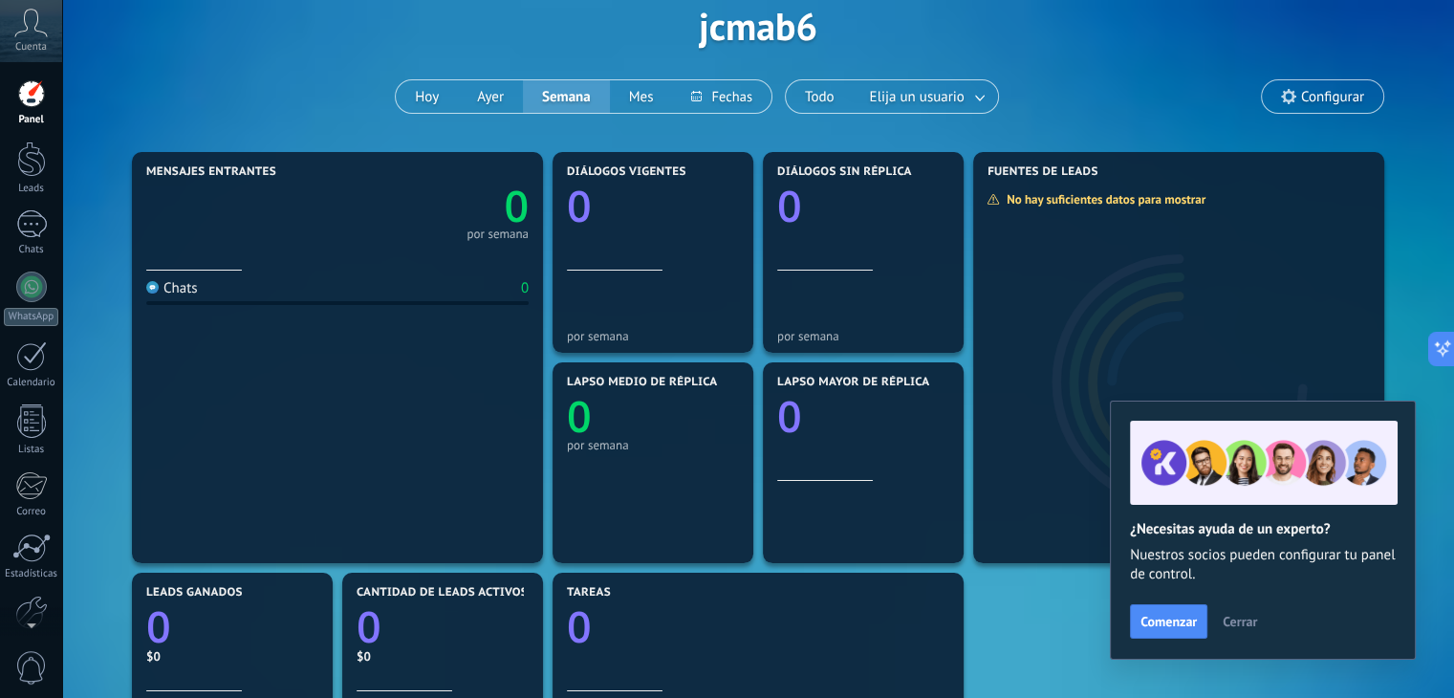
click at [1250, 621] on span "Cerrar" at bounding box center [1240, 621] width 34 height 13
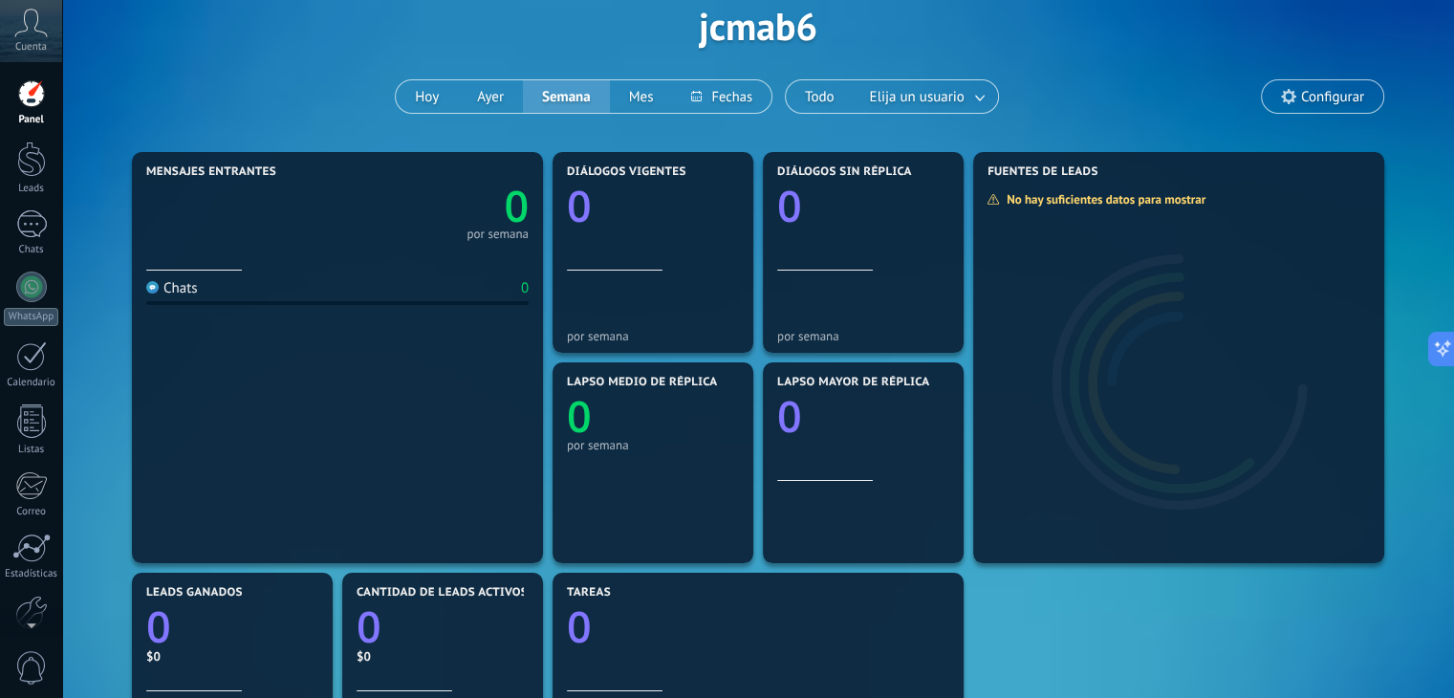
click at [1319, 97] on span "Configurar" at bounding box center [1332, 97] width 63 height 16
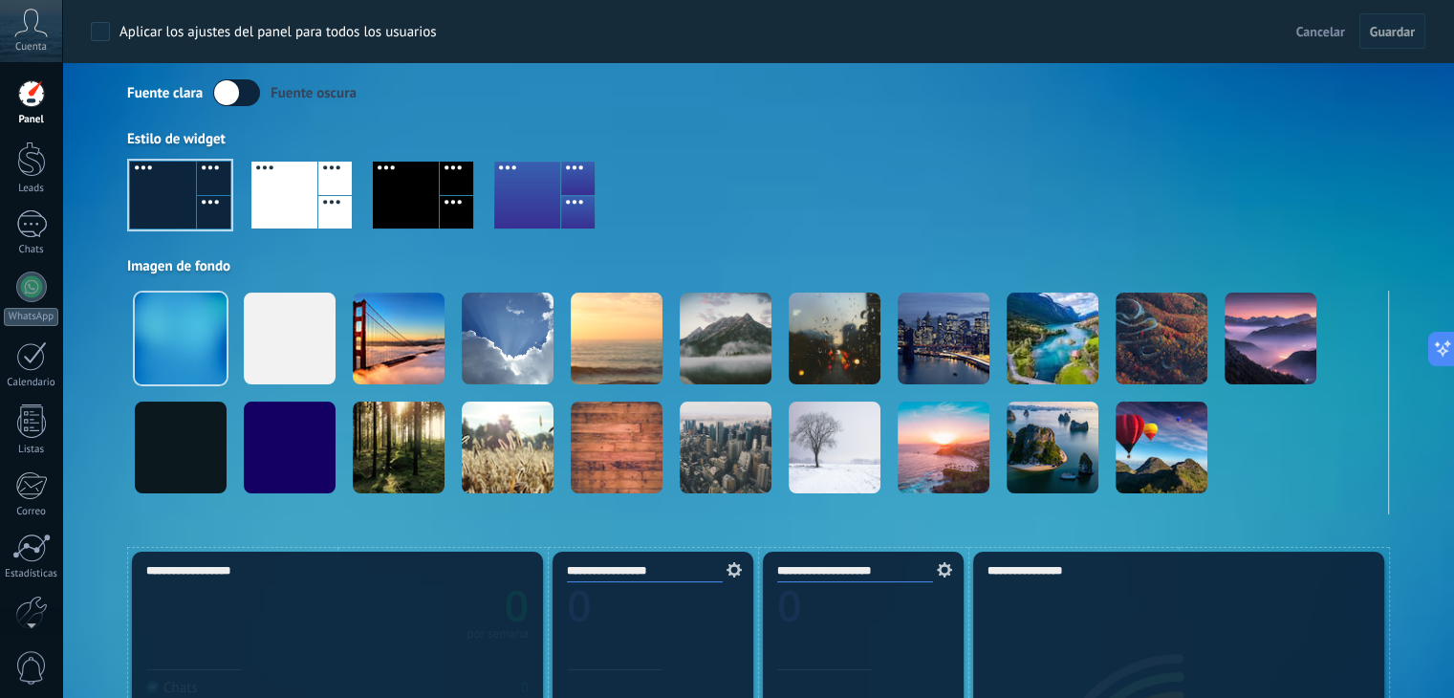
click at [441, 207] on div at bounding box center [456, 212] width 33 height 33
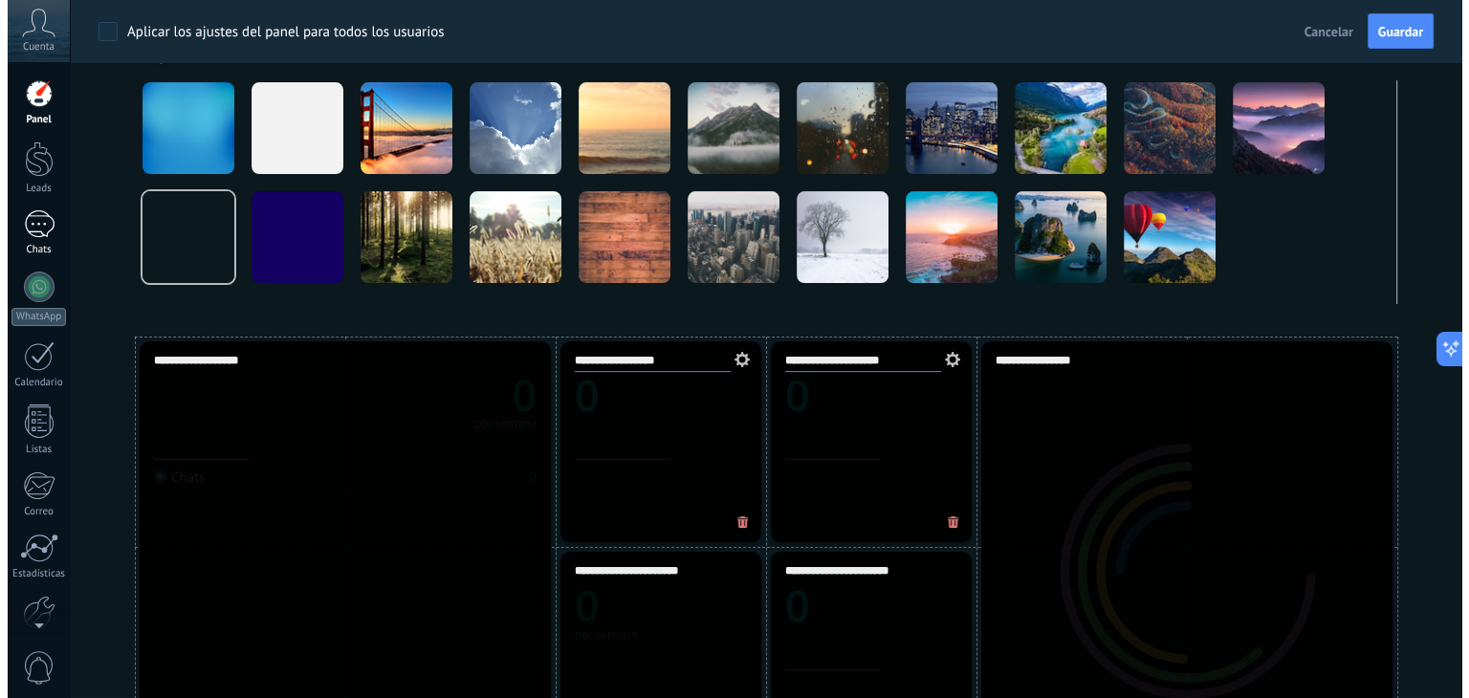
scroll to position [0, 0]
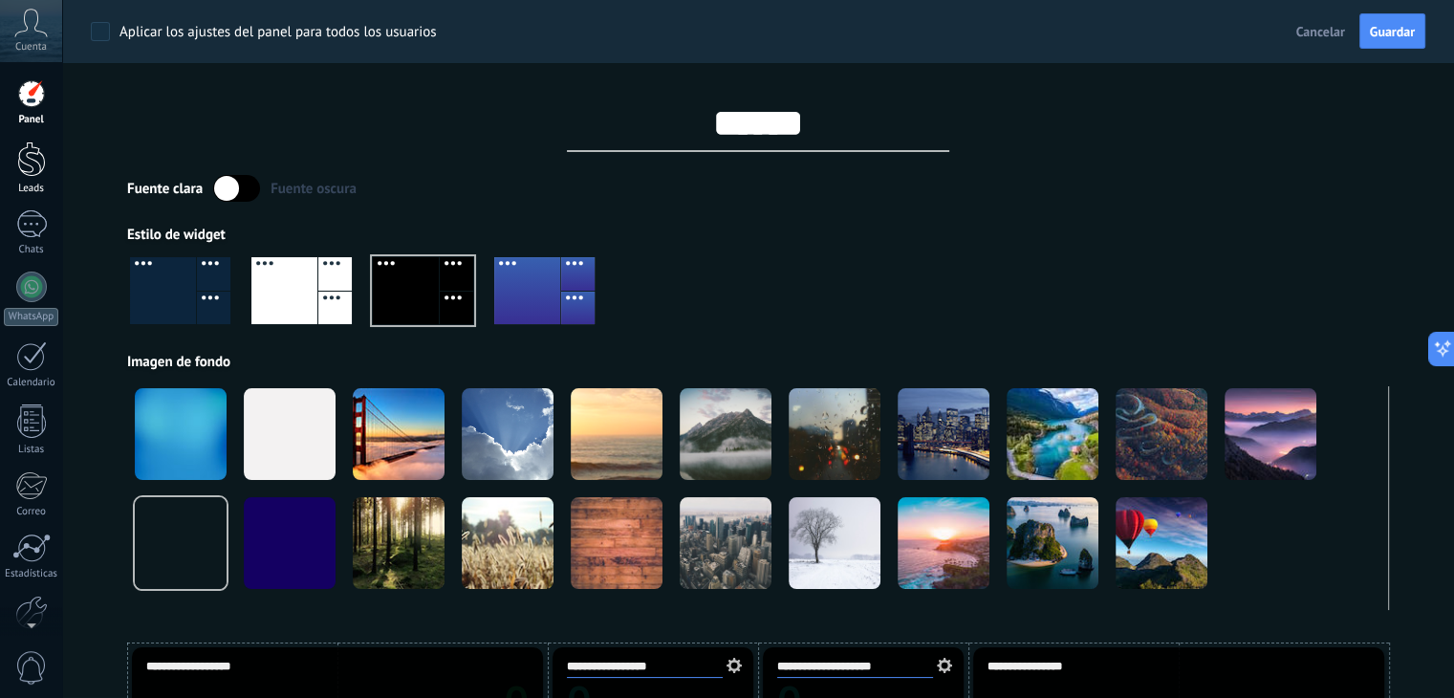
click at [33, 160] on div at bounding box center [31, 159] width 29 height 35
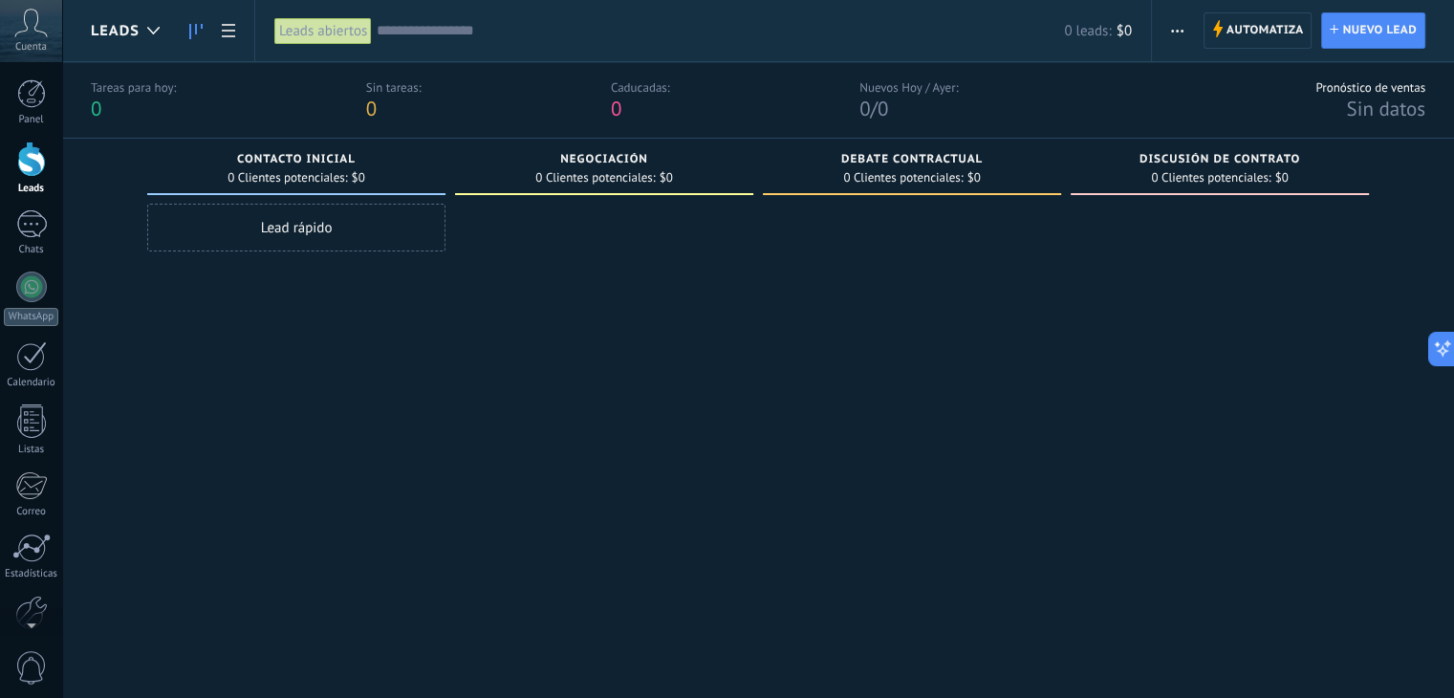
click at [315, 160] on span "Contacto inicial" at bounding box center [296, 159] width 119 height 13
click at [618, 167] on div "Negociación" at bounding box center [604, 161] width 279 height 16
click at [898, 167] on div "Debate contractual" at bounding box center [912, 161] width 279 height 16
click at [1216, 184] on span "0 Clientes potenciales:" at bounding box center [1211, 177] width 120 height 11
click at [155, 33] on icon at bounding box center [153, 31] width 12 height 8
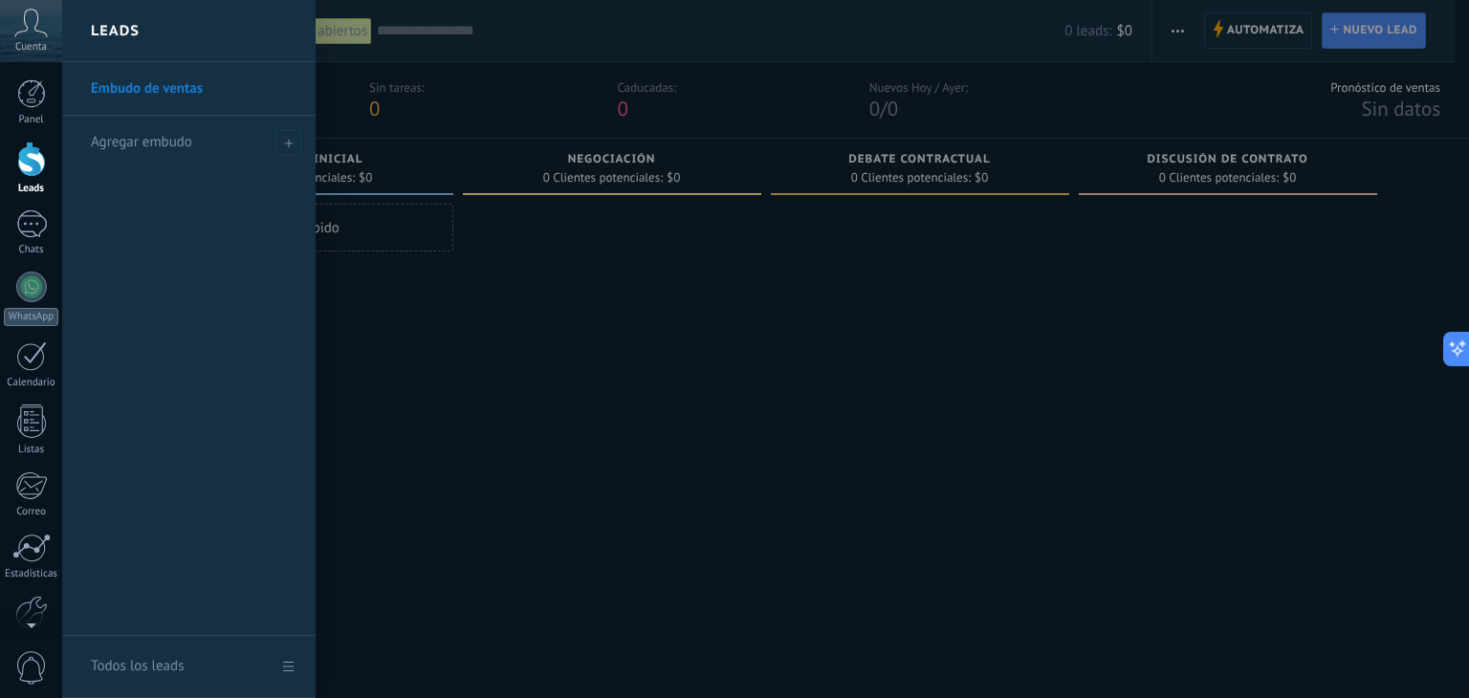
click at [149, 89] on link "Embudo de ventas" at bounding box center [194, 89] width 206 height 54
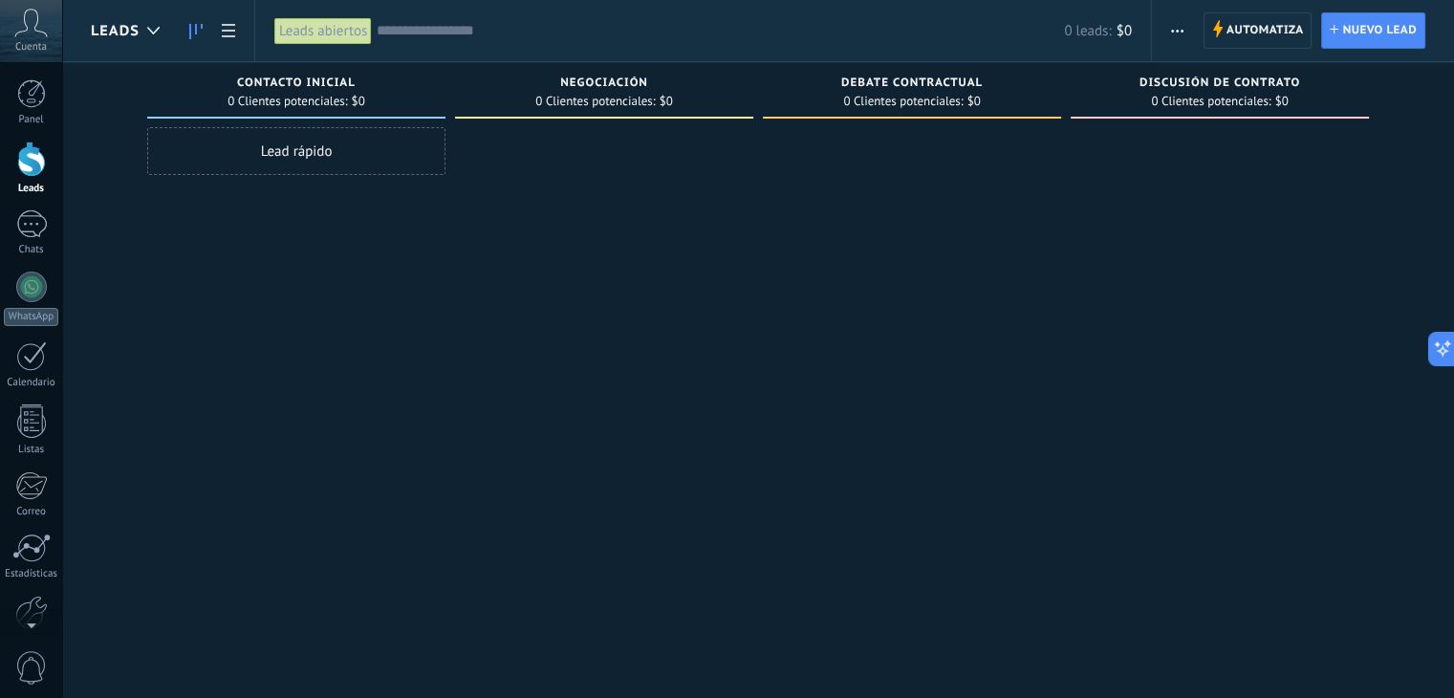
click at [310, 96] on span "0 Clientes potenciales:" at bounding box center [288, 101] width 120 height 11
click at [316, 102] on span "0 Clientes potenciales:" at bounding box center [288, 101] width 120 height 11
click at [612, 92] on div "Negociación" at bounding box center [604, 84] width 279 height 16
click at [623, 102] on span "0 Clientes potenciales:" at bounding box center [595, 101] width 120 height 11
click at [945, 88] on span "Debate contractual" at bounding box center [912, 82] width 142 height 13
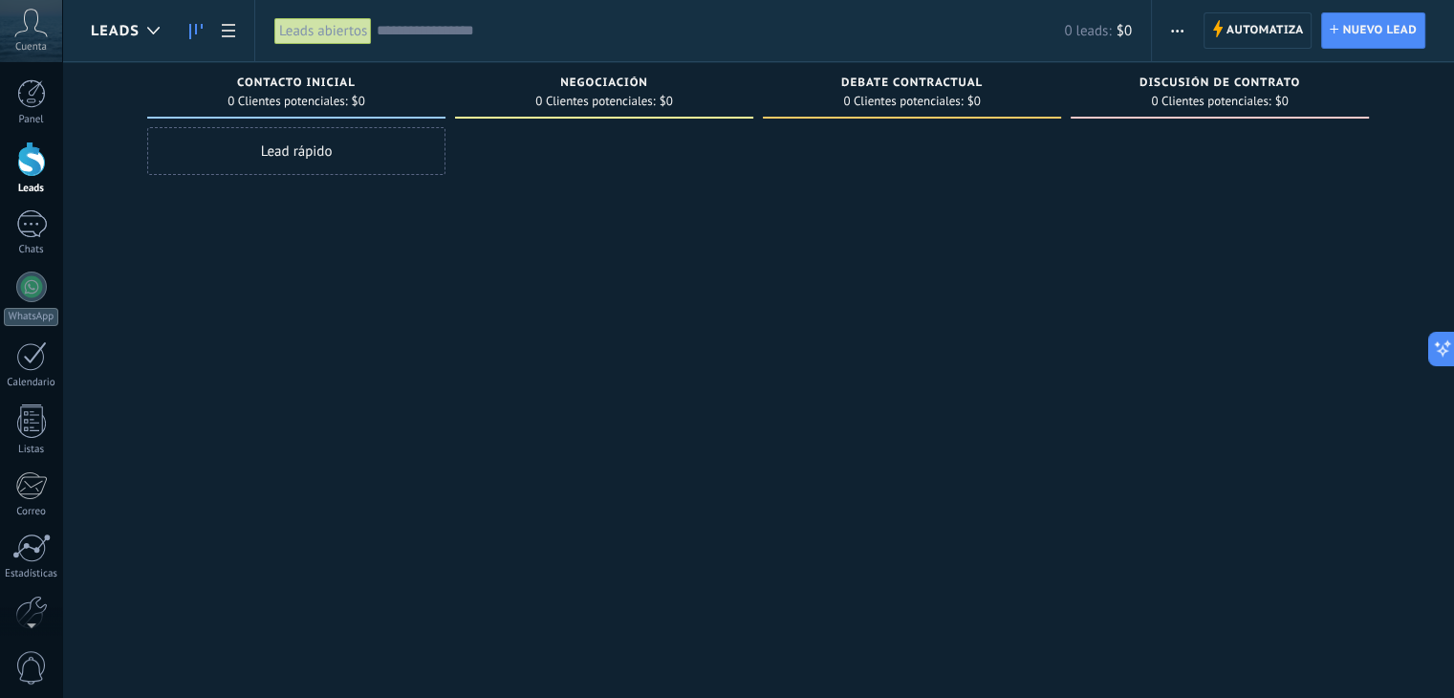
click at [948, 111] on div "Debate contractual 0 Clientes potenciales: $0" at bounding box center [912, 90] width 298 height 56
click at [1193, 86] on span "Discusión de contrato" at bounding box center [1220, 82] width 161 height 13
click at [1188, 98] on span "0 Clientes potenciales:" at bounding box center [1211, 101] width 120 height 11
click at [38, 232] on div at bounding box center [31, 224] width 31 height 28
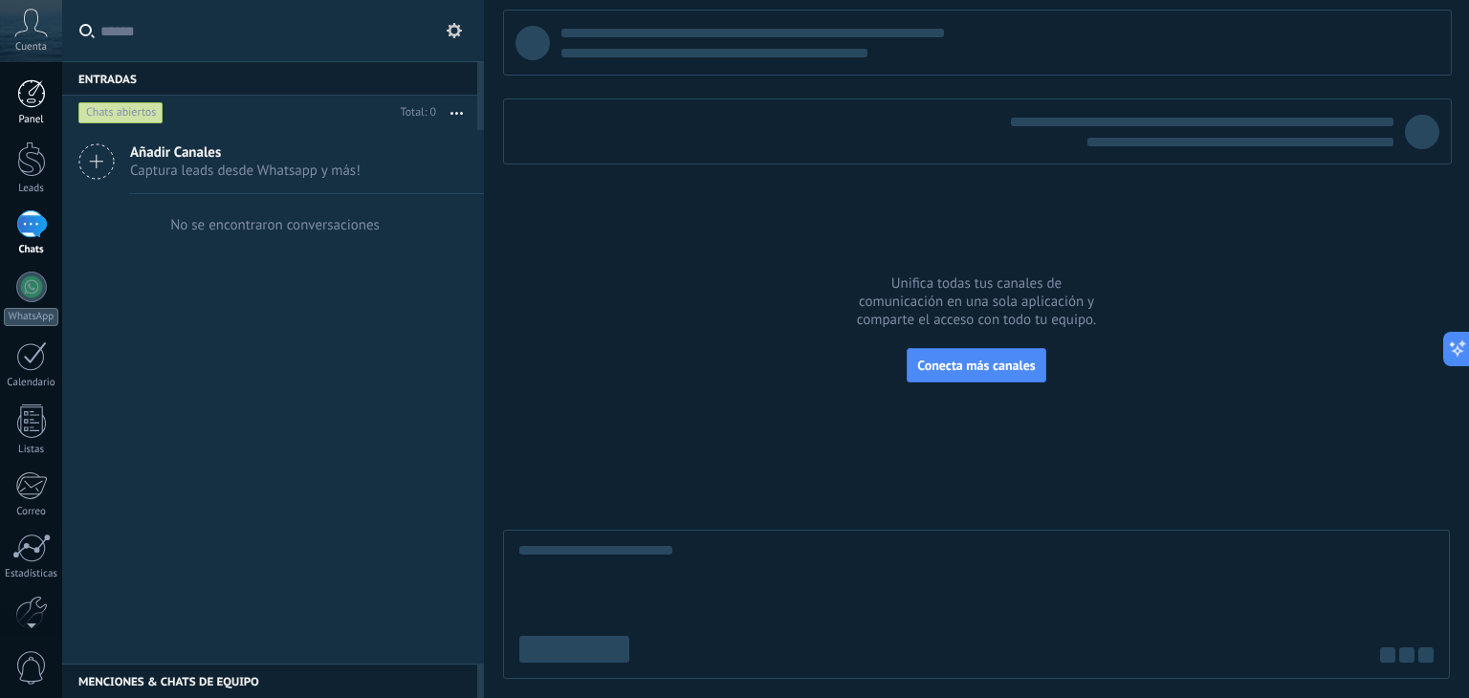
click at [19, 94] on div at bounding box center [31, 93] width 29 height 29
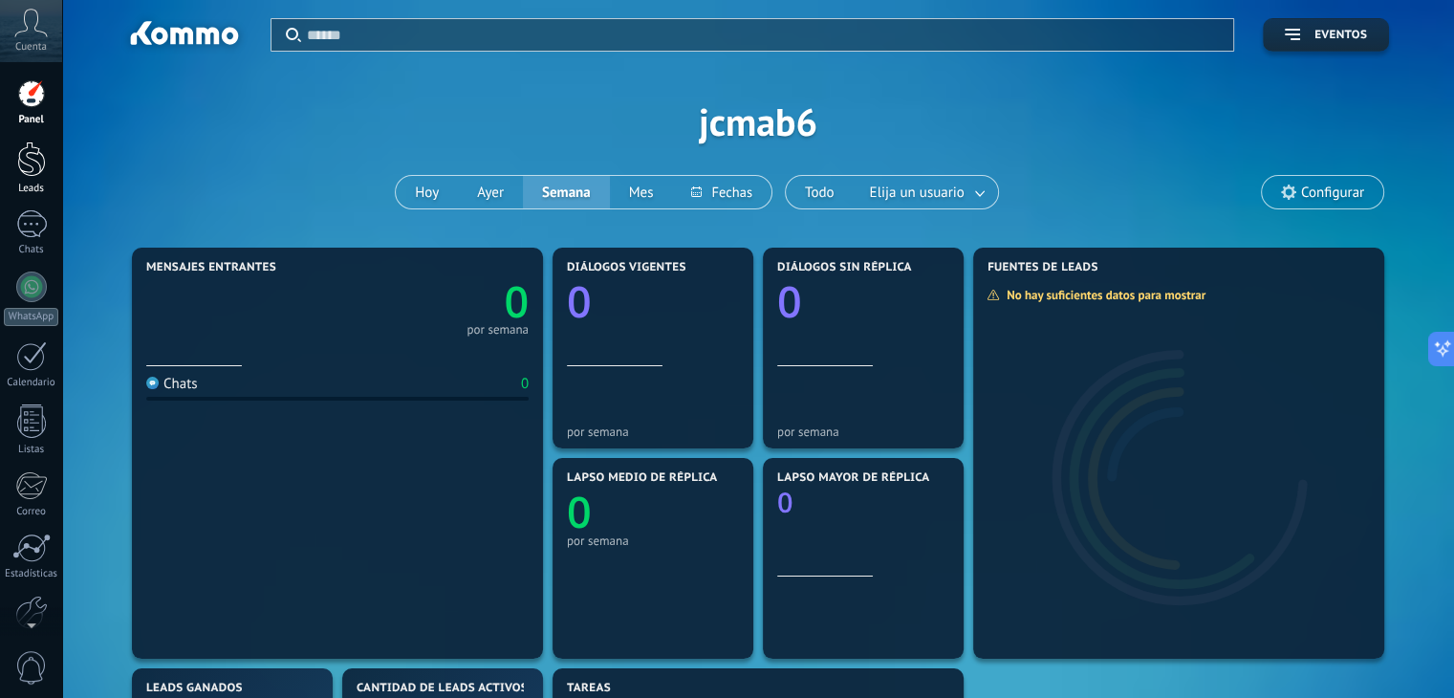
click at [33, 156] on div at bounding box center [31, 159] width 29 height 35
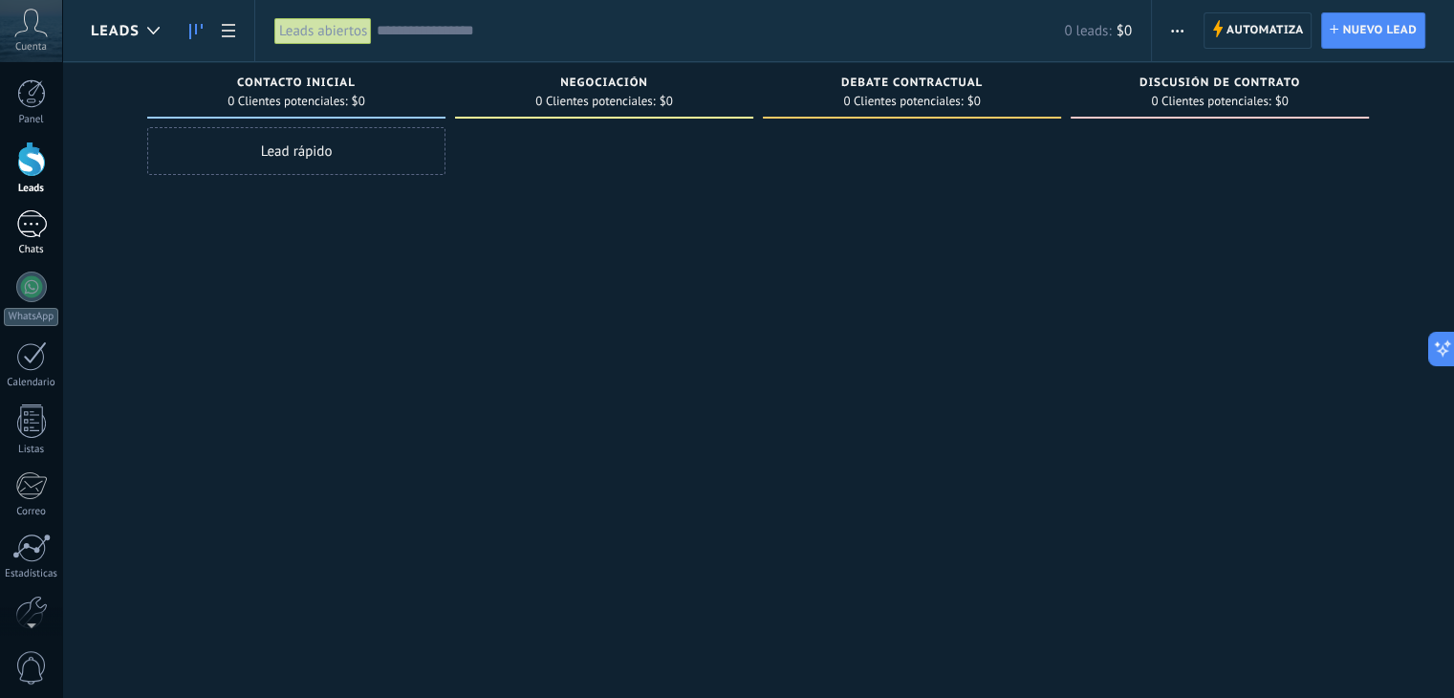
click at [33, 230] on div at bounding box center [31, 224] width 31 height 28
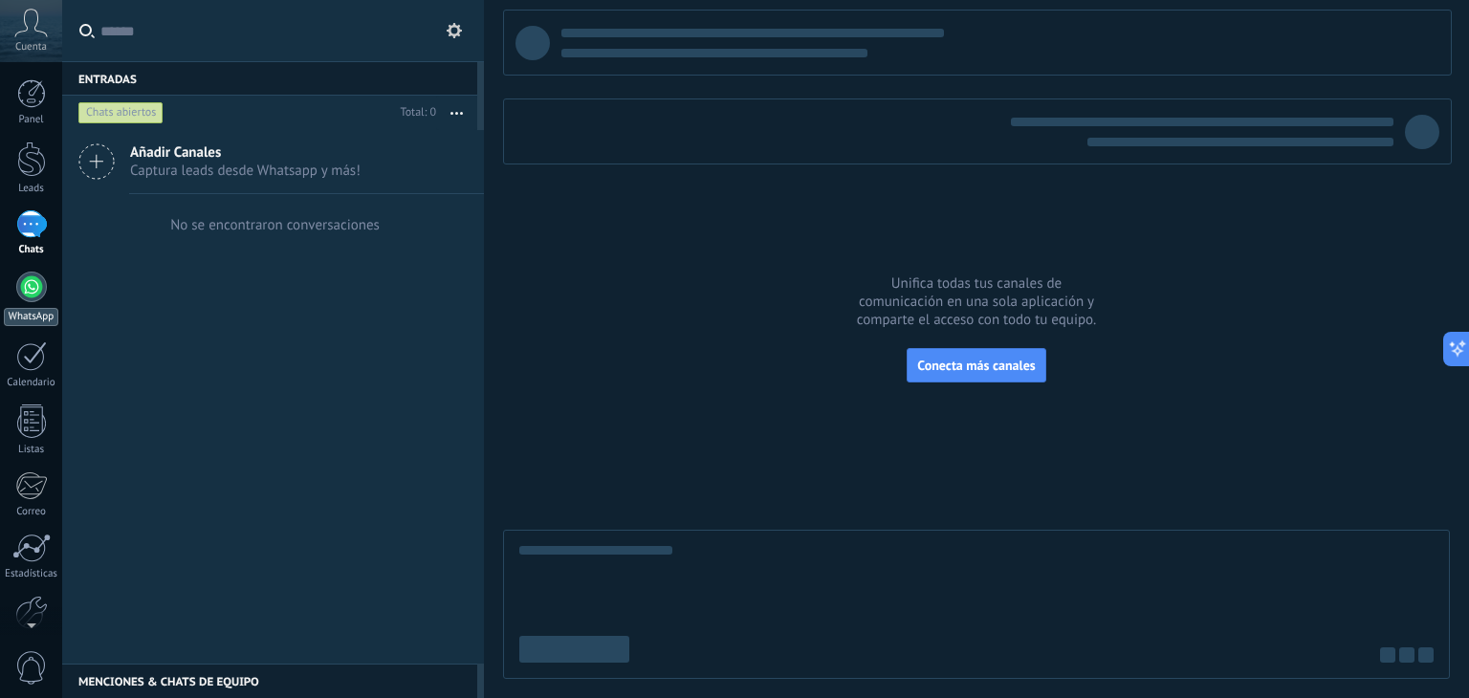
click at [35, 287] on div at bounding box center [31, 287] width 31 height 31
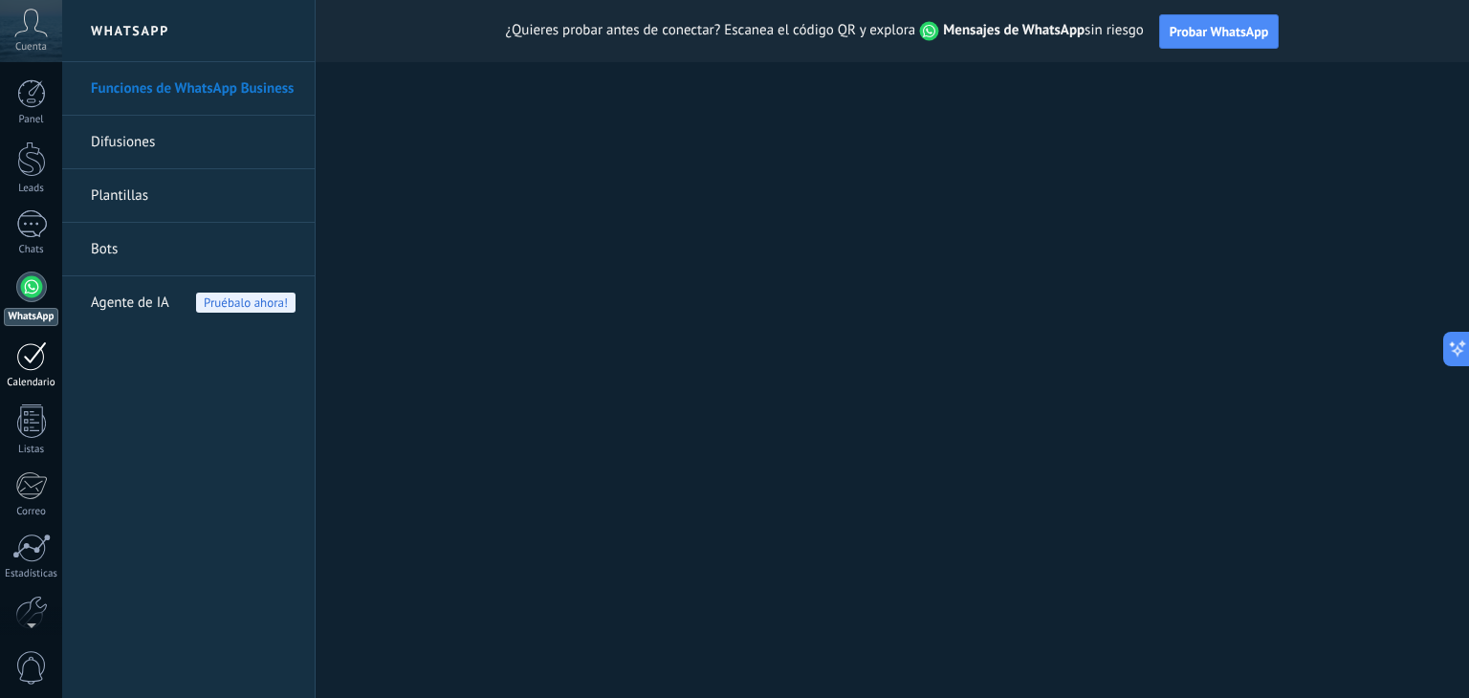
click at [38, 364] on div at bounding box center [31, 356] width 31 height 30
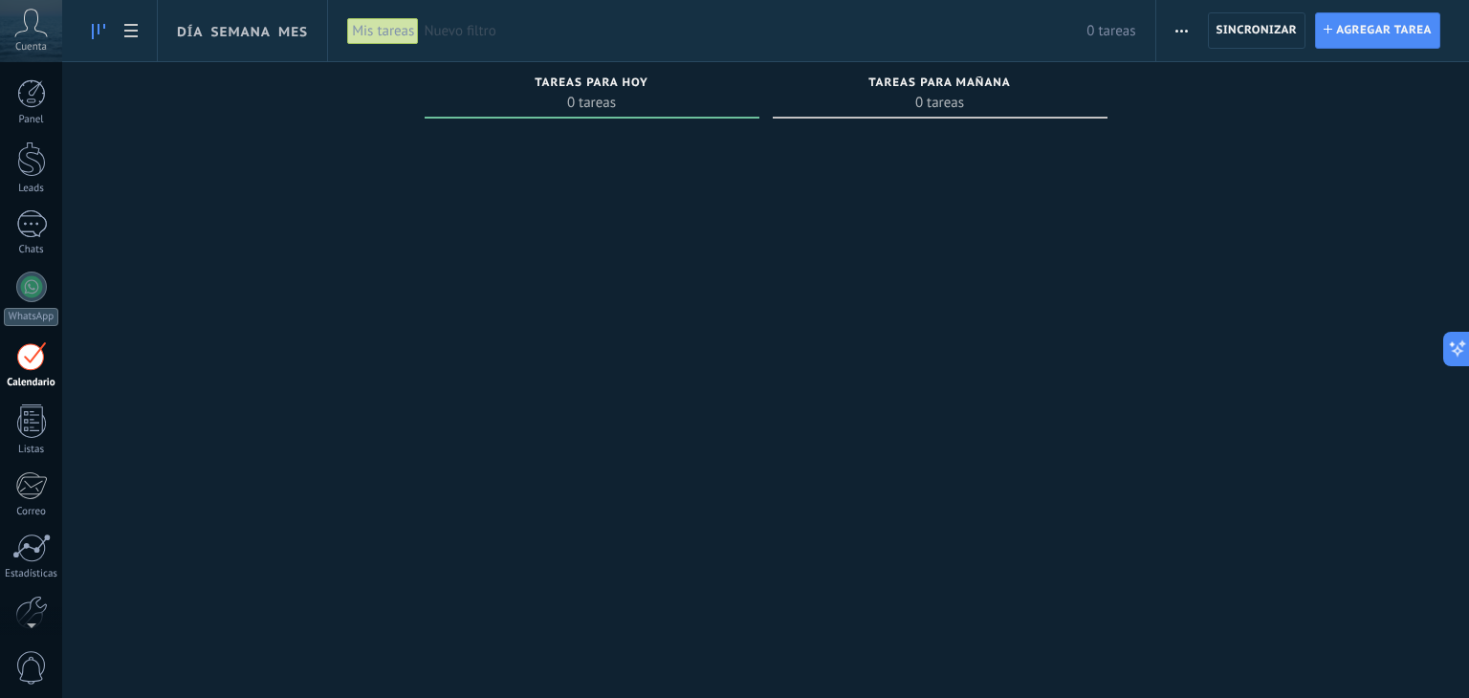
click at [29, 365] on div at bounding box center [31, 356] width 31 height 30
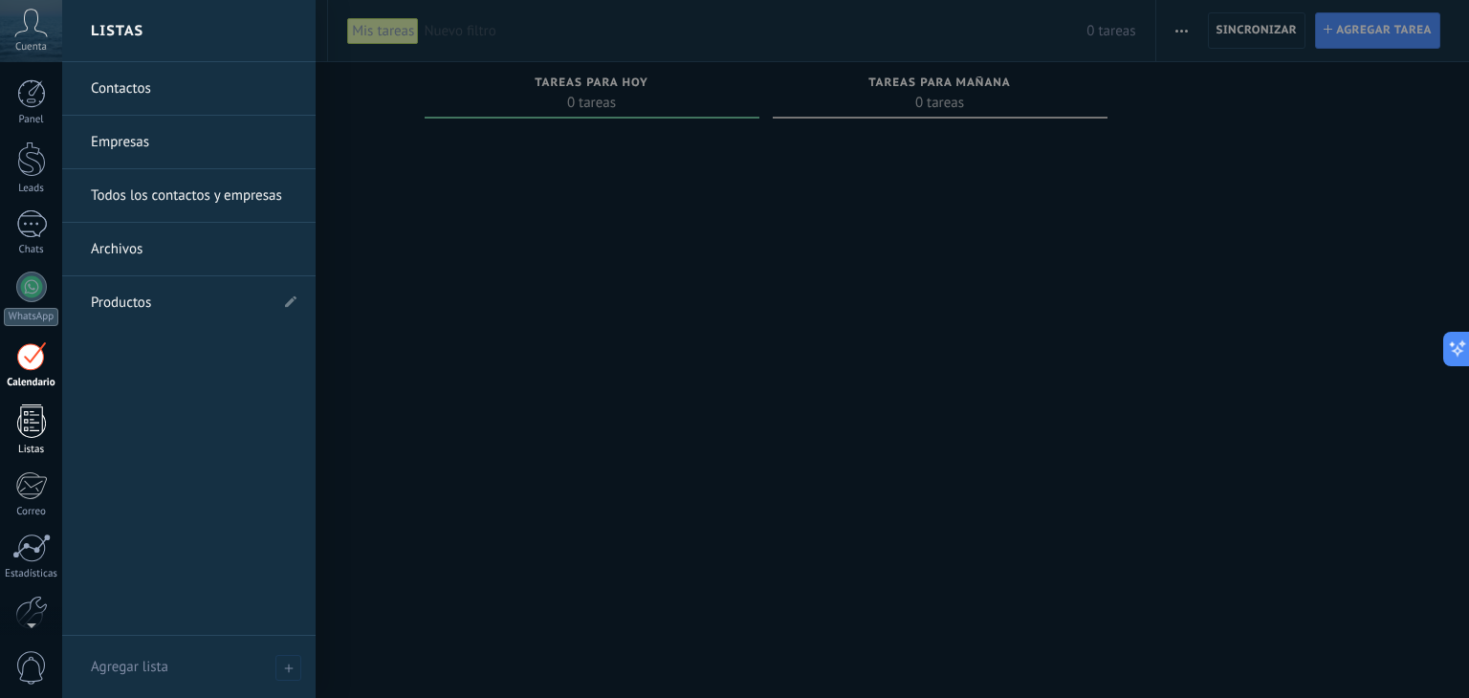
click at [33, 430] on div at bounding box center [31, 420] width 29 height 33
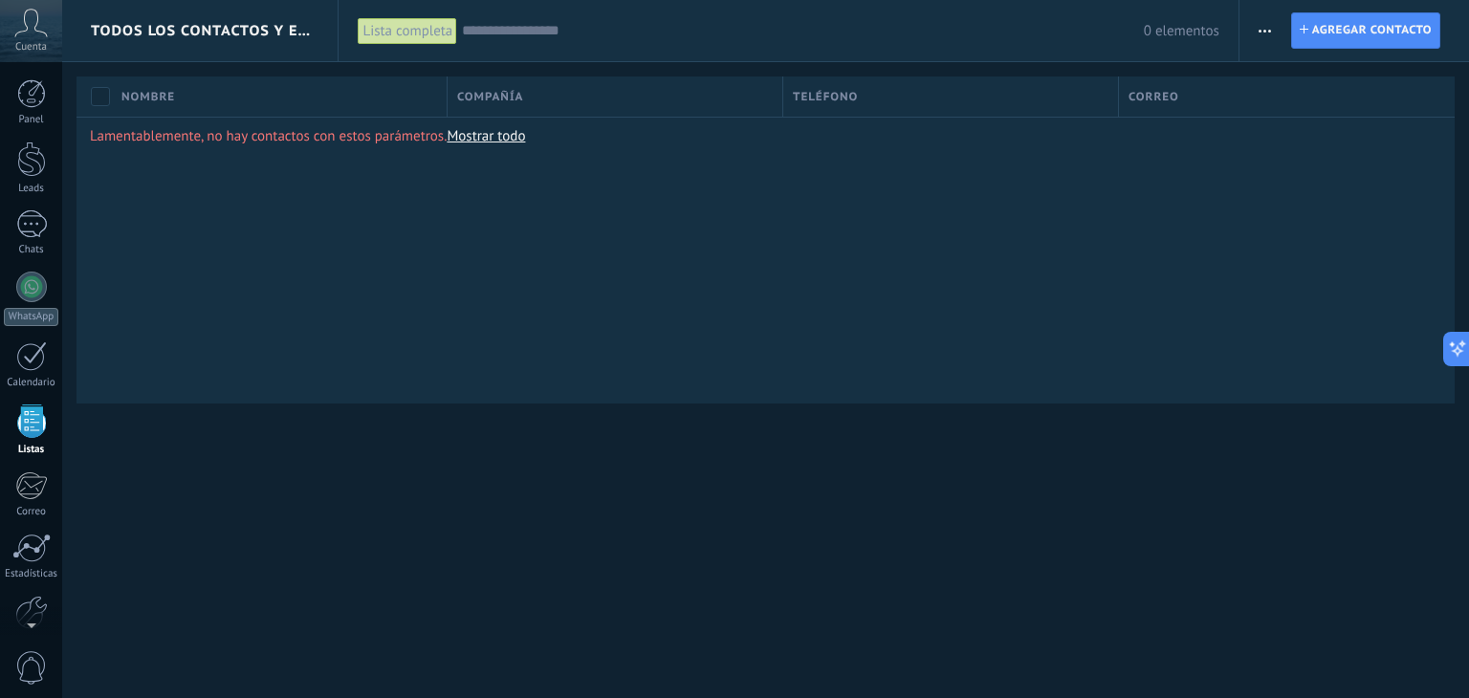
scroll to position [49, 0]
click at [42, 568] on div at bounding box center [31, 563] width 33 height 33
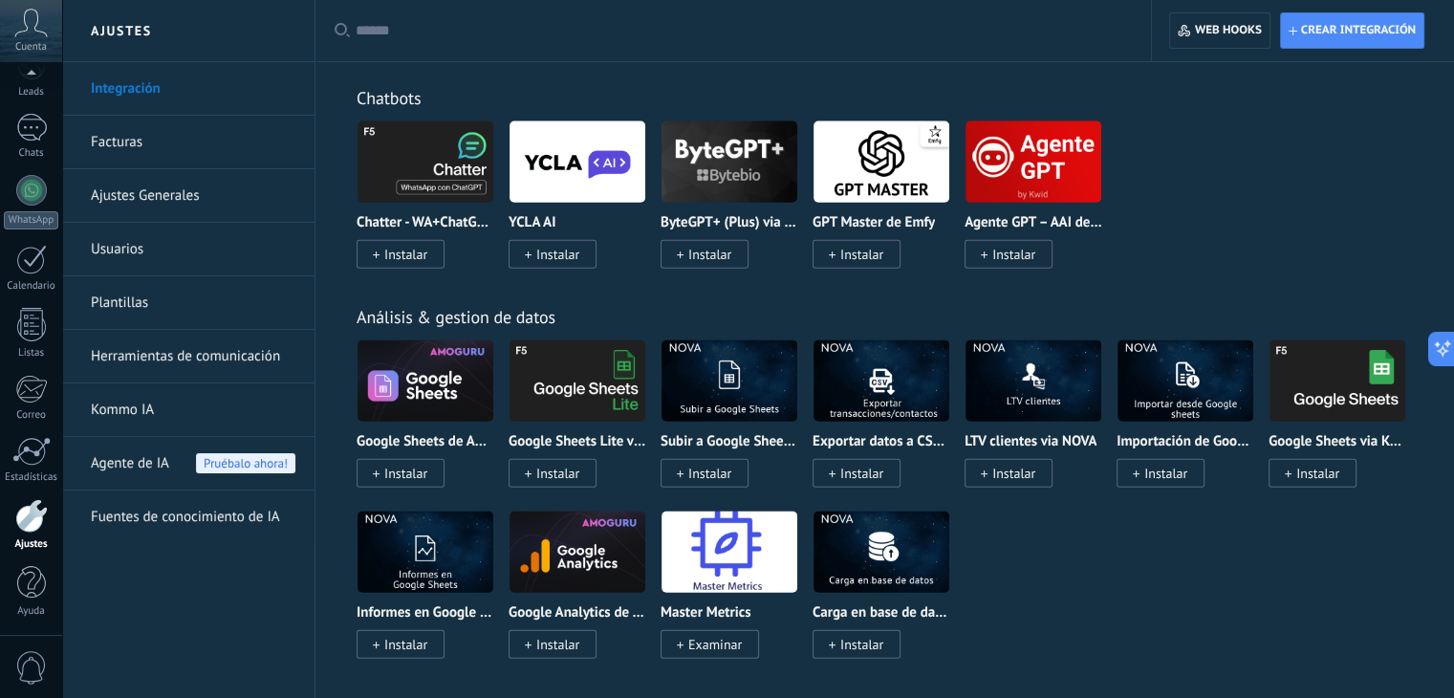
scroll to position [4398, 0]
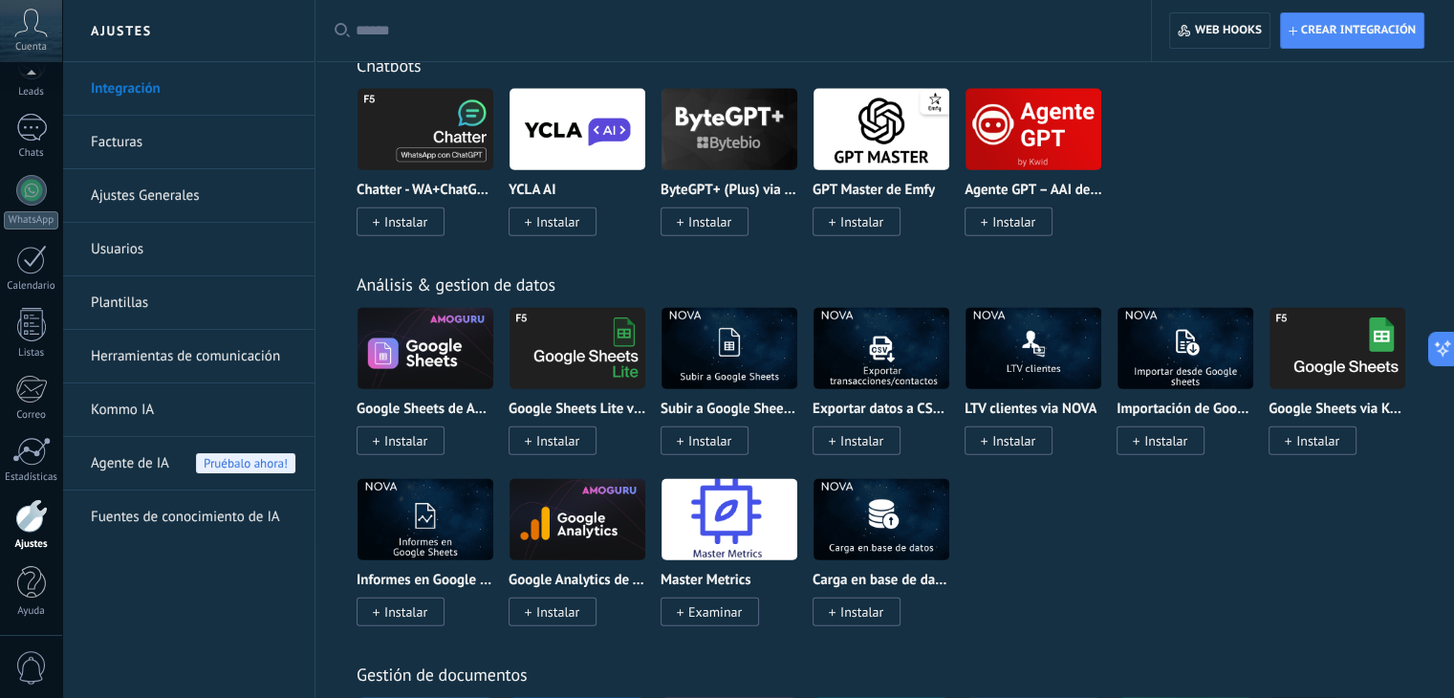
click at [141, 147] on link "Facturas" at bounding box center [193, 143] width 205 height 54
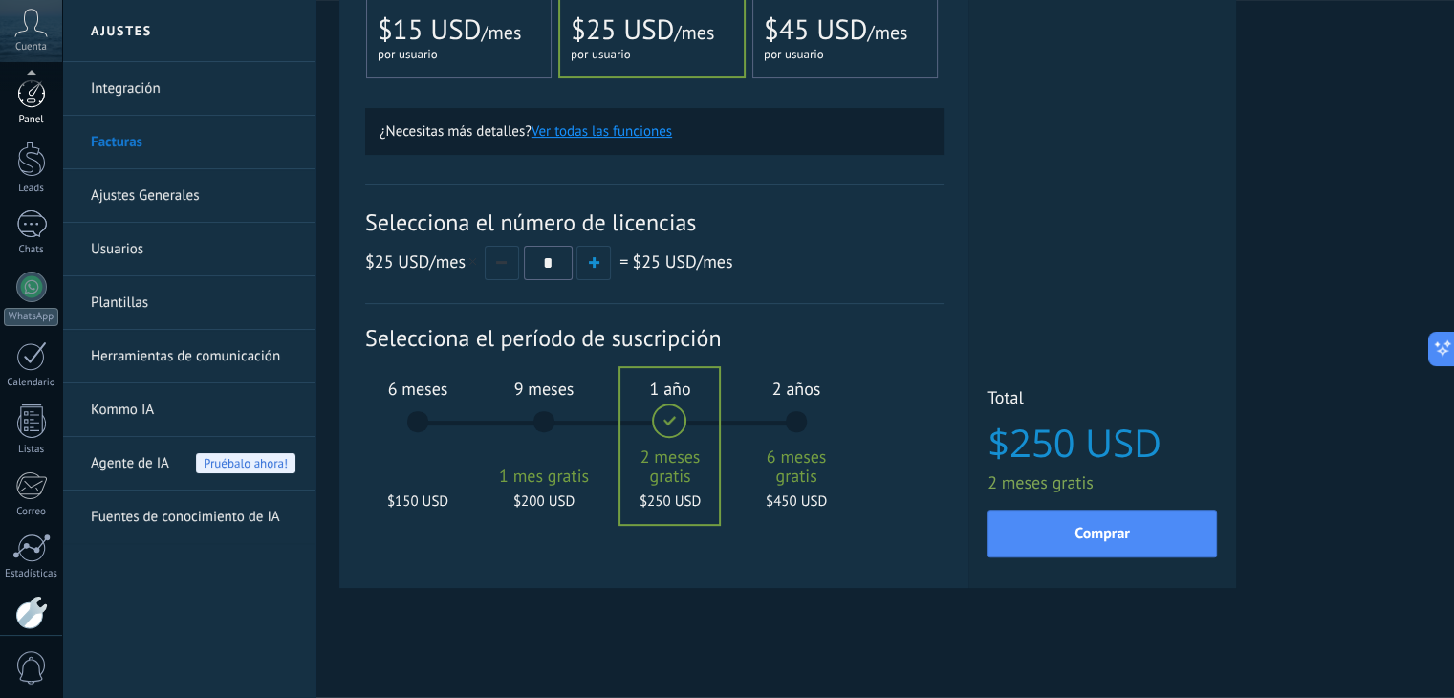
scroll to position [97, 0]
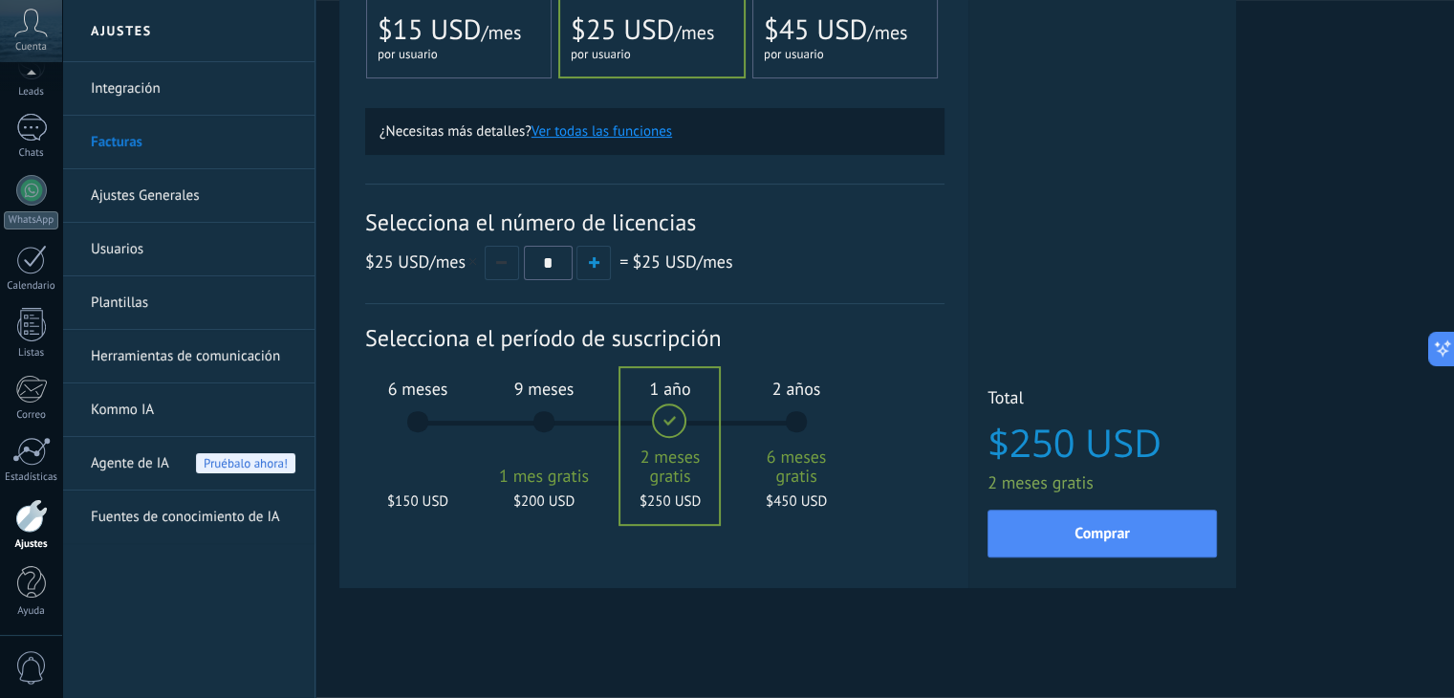
click at [27, 24] on icon at bounding box center [30, 23] width 33 height 29
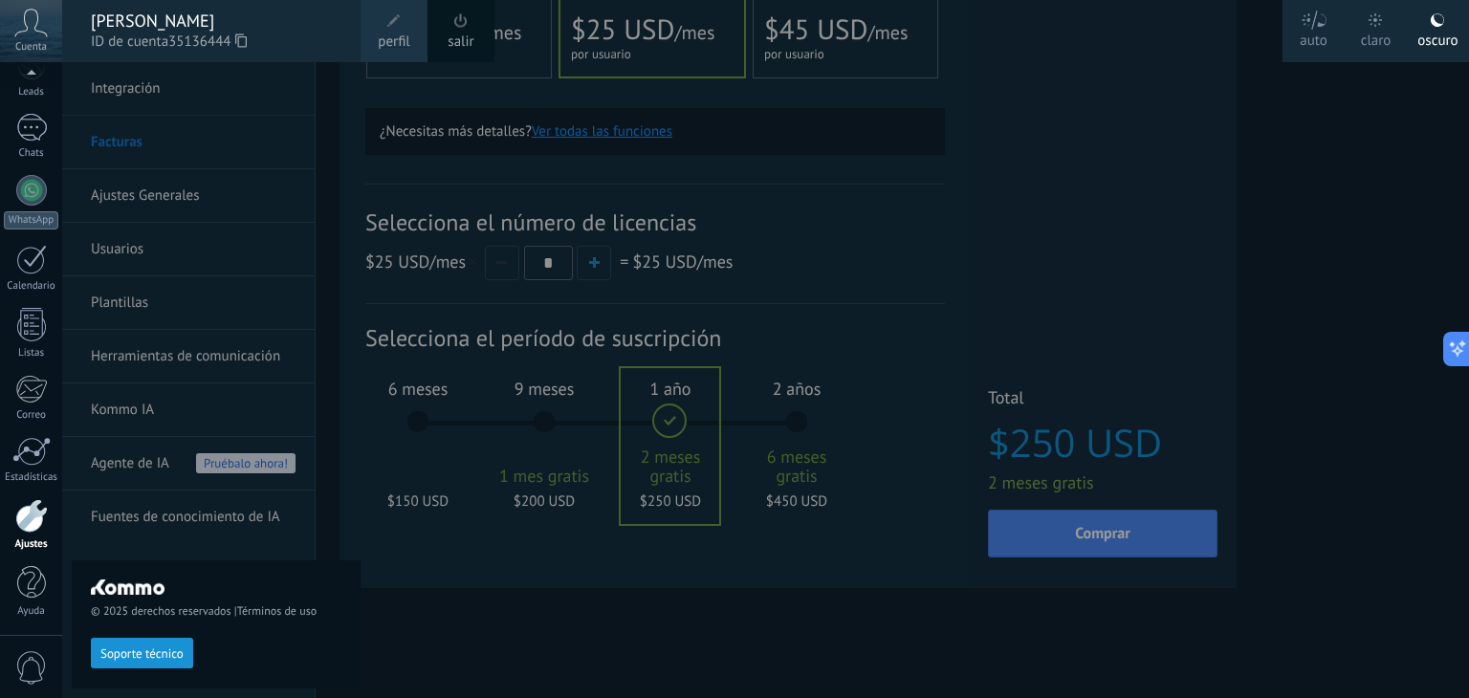
click at [406, 28] on link "perfil" at bounding box center [393, 31] width 67 height 62
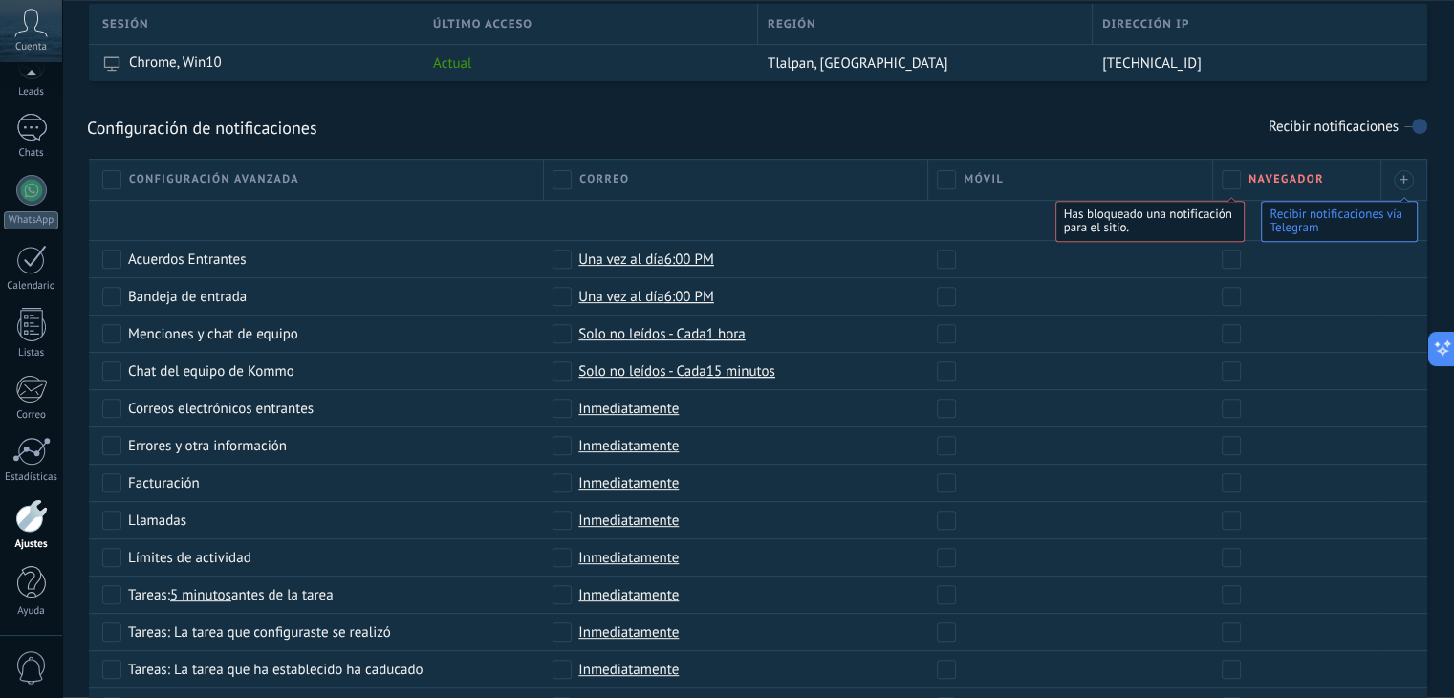
scroll to position [765, 0]
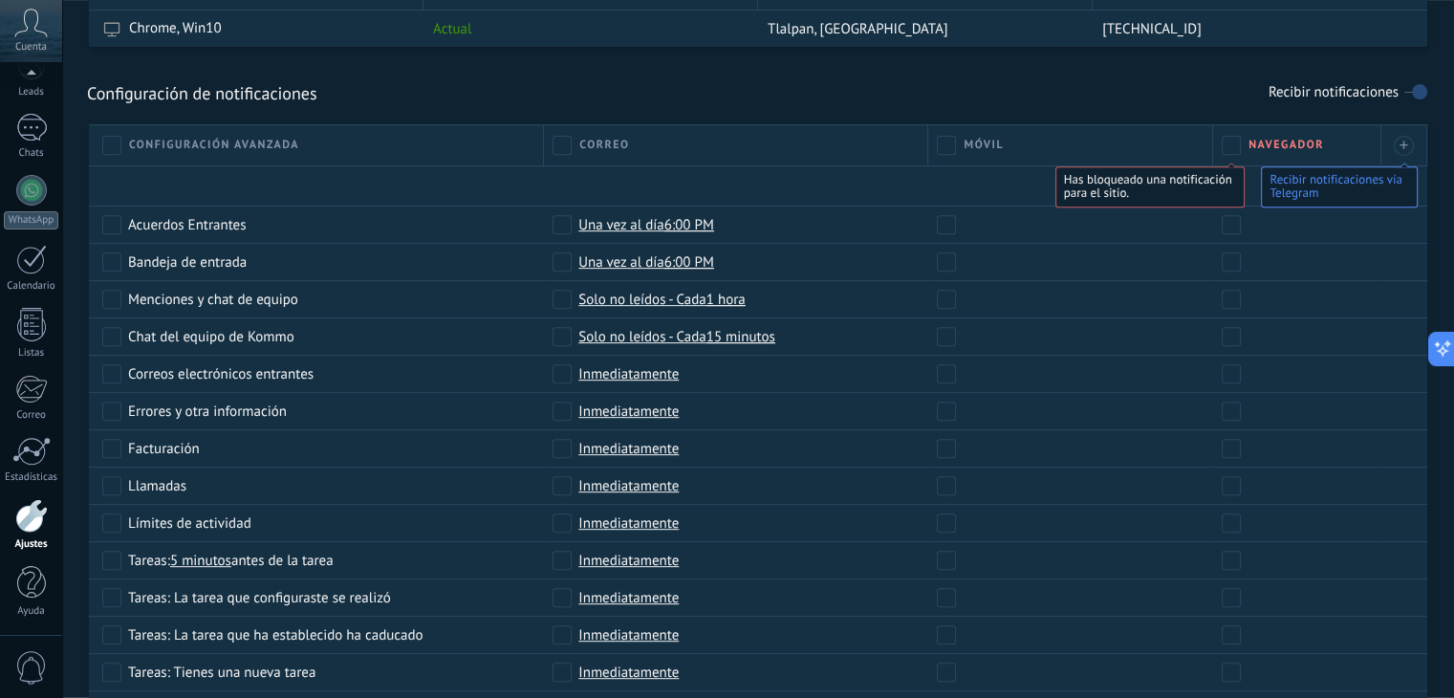
click at [30, 523] on div at bounding box center [31, 515] width 33 height 33
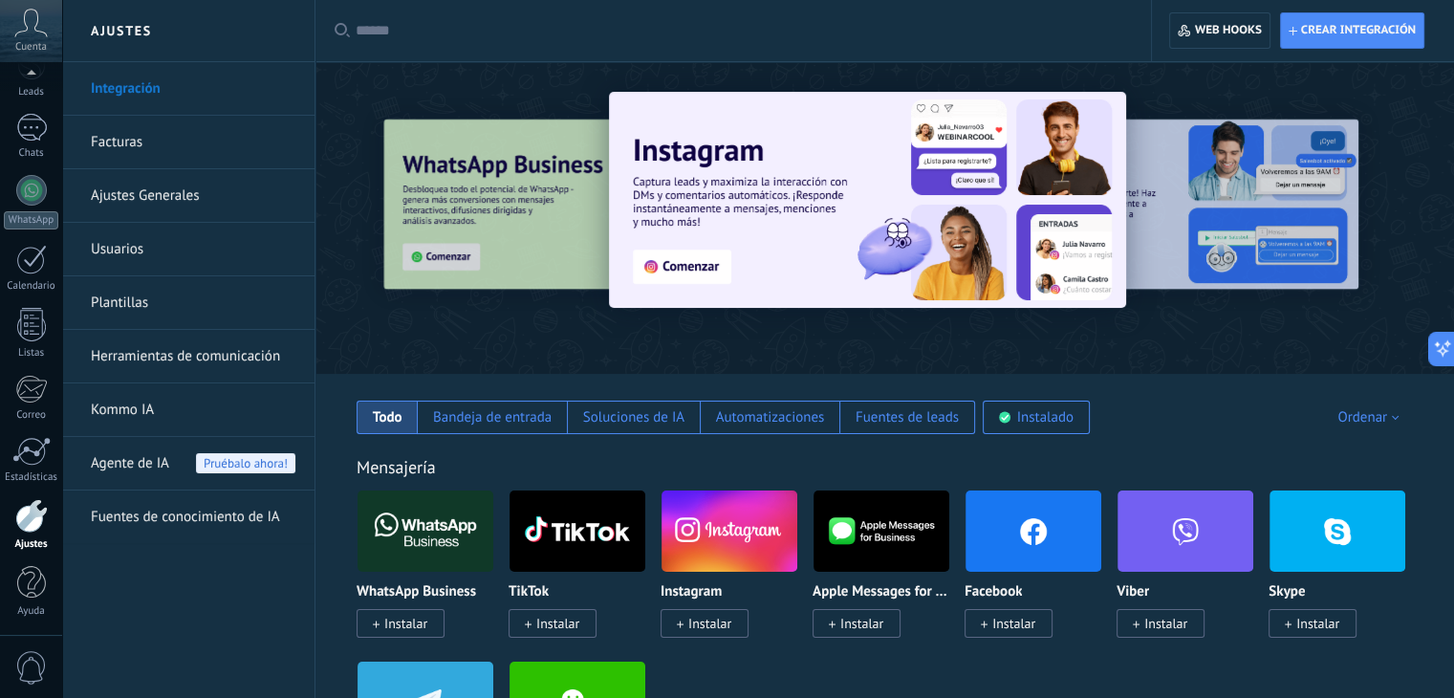
click at [184, 200] on link "Ajustes Generales" at bounding box center [193, 196] width 205 height 54
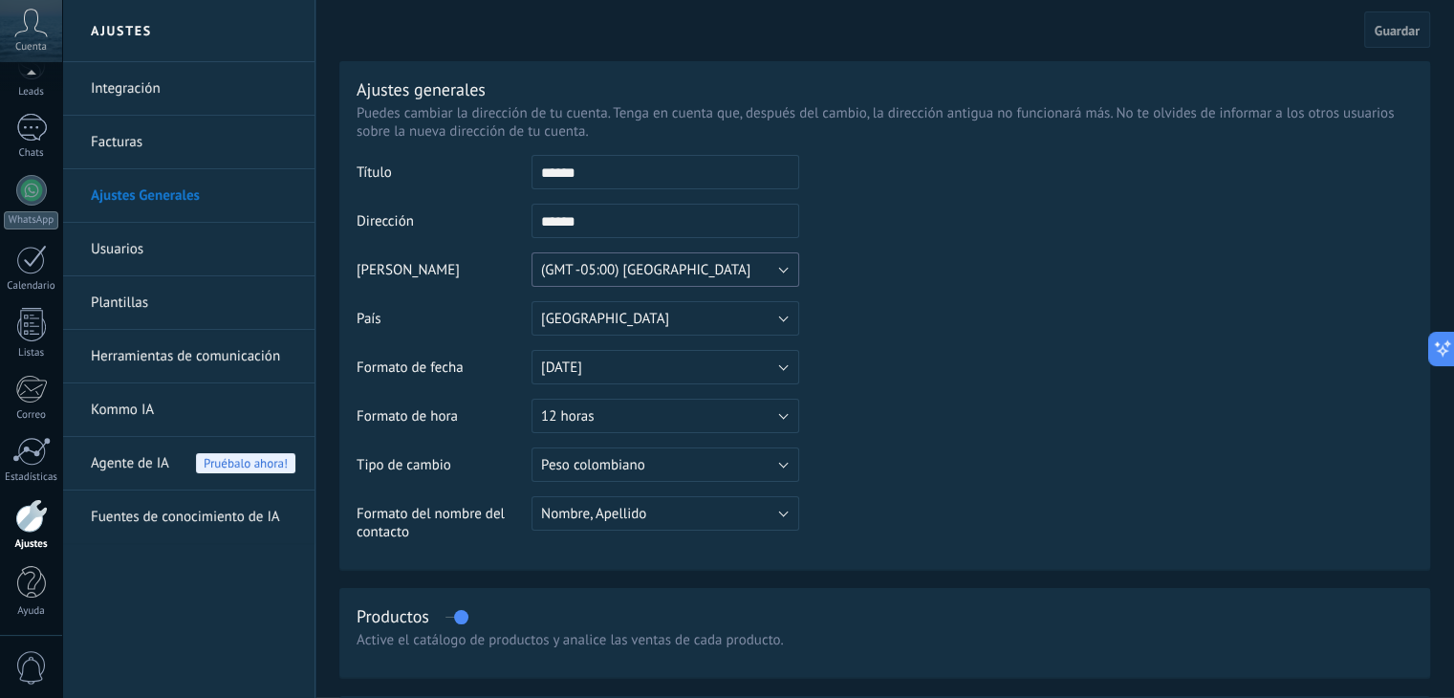
click at [778, 275] on button "(GMT -05:00) [GEOGRAPHIC_DATA]" at bounding box center [666, 269] width 268 height 34
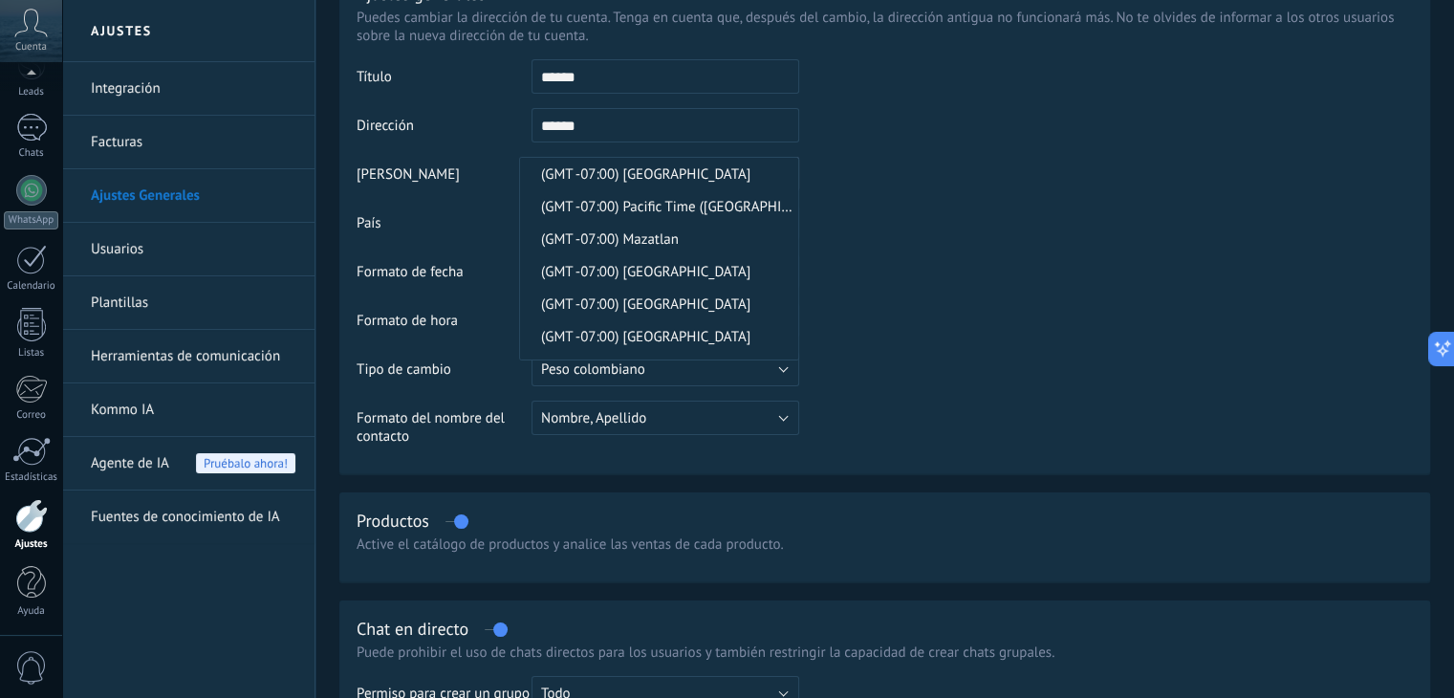
scroll to position [12640, 0]
